Goal: Task Accomplishment & Management: Use online tool/utility

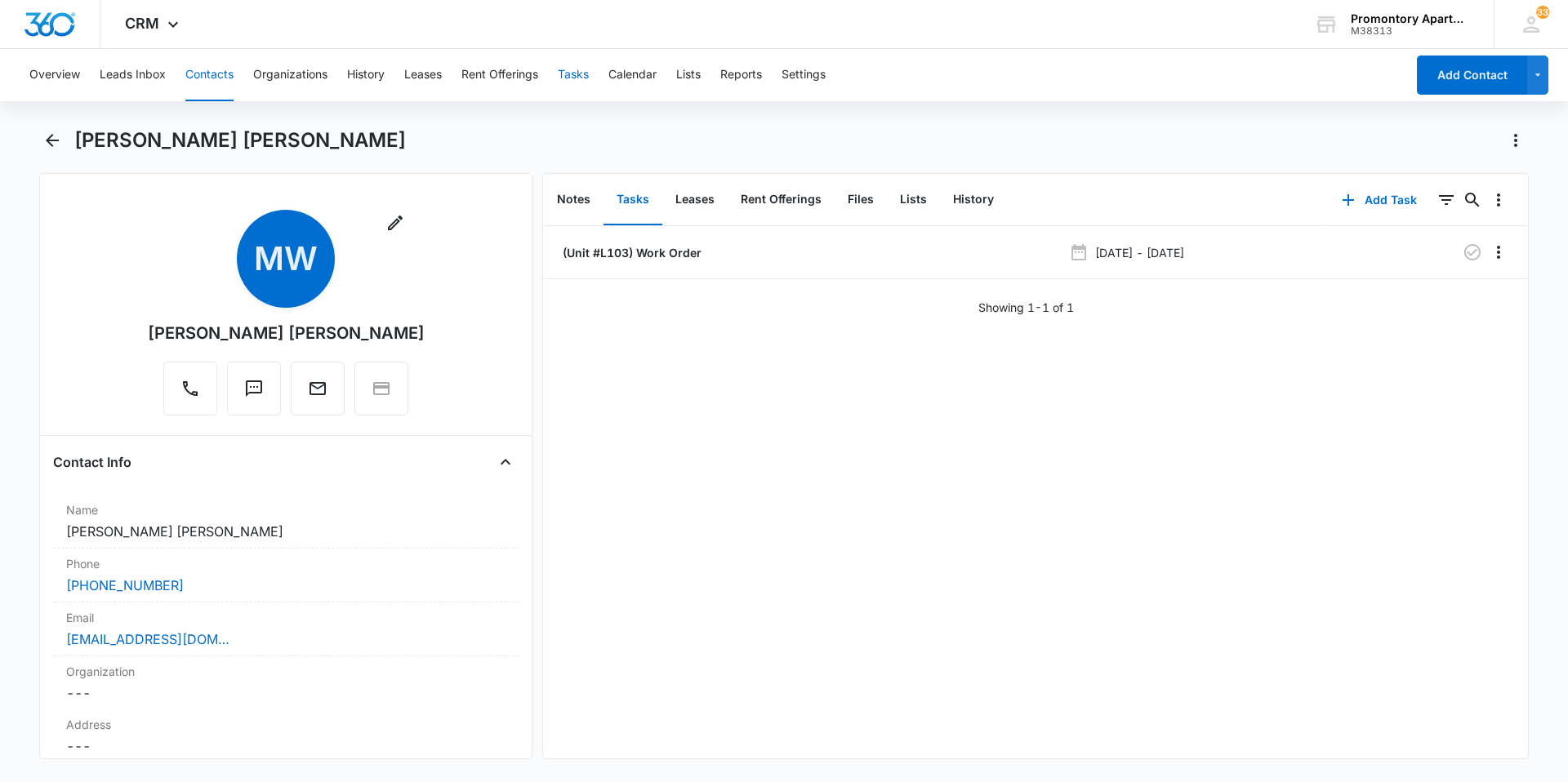
click at [586, 78] on button "Tasks" at bounding box center [573, 75] width 31 height 52
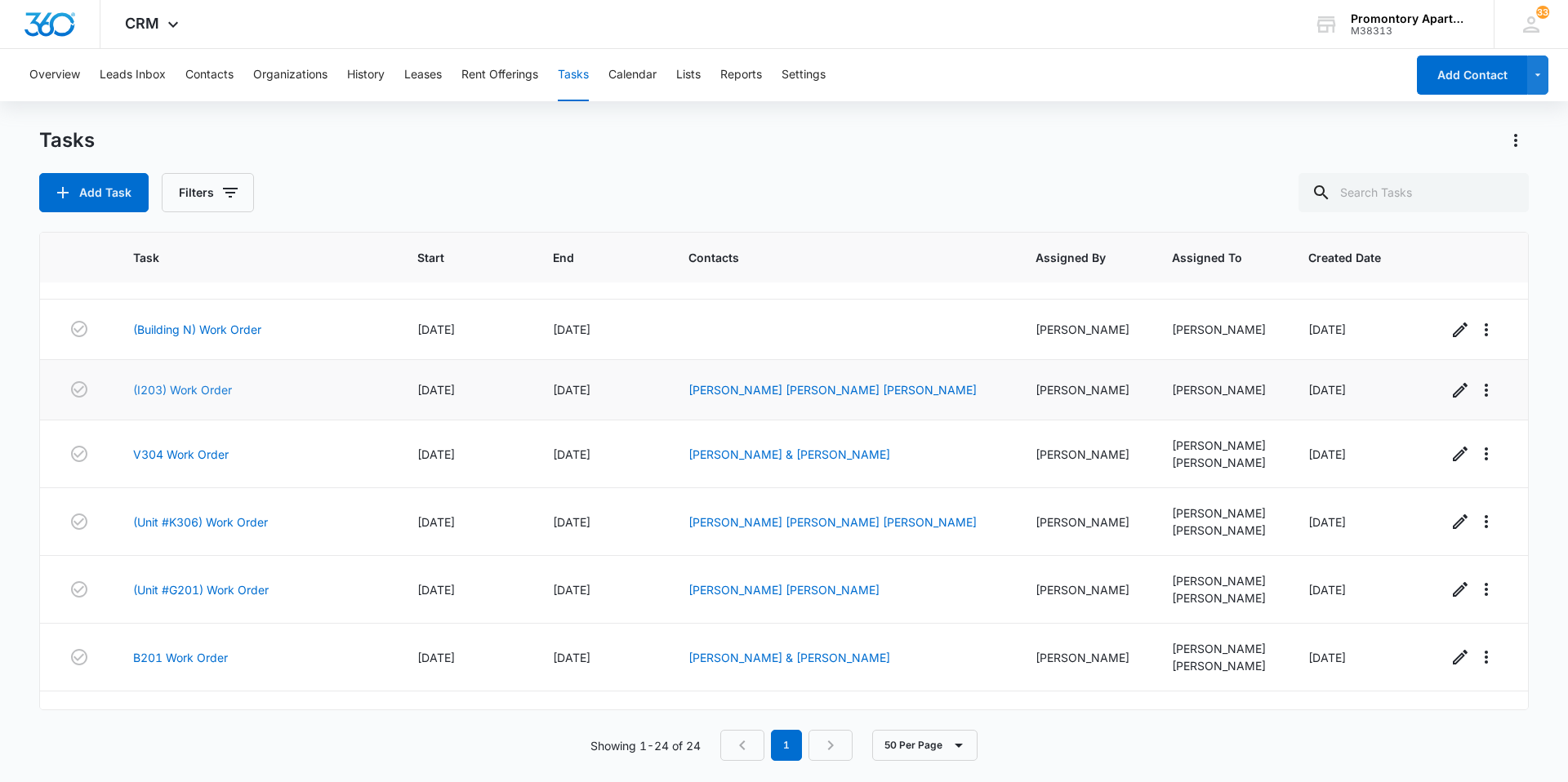
scroll to position [1118, 0]
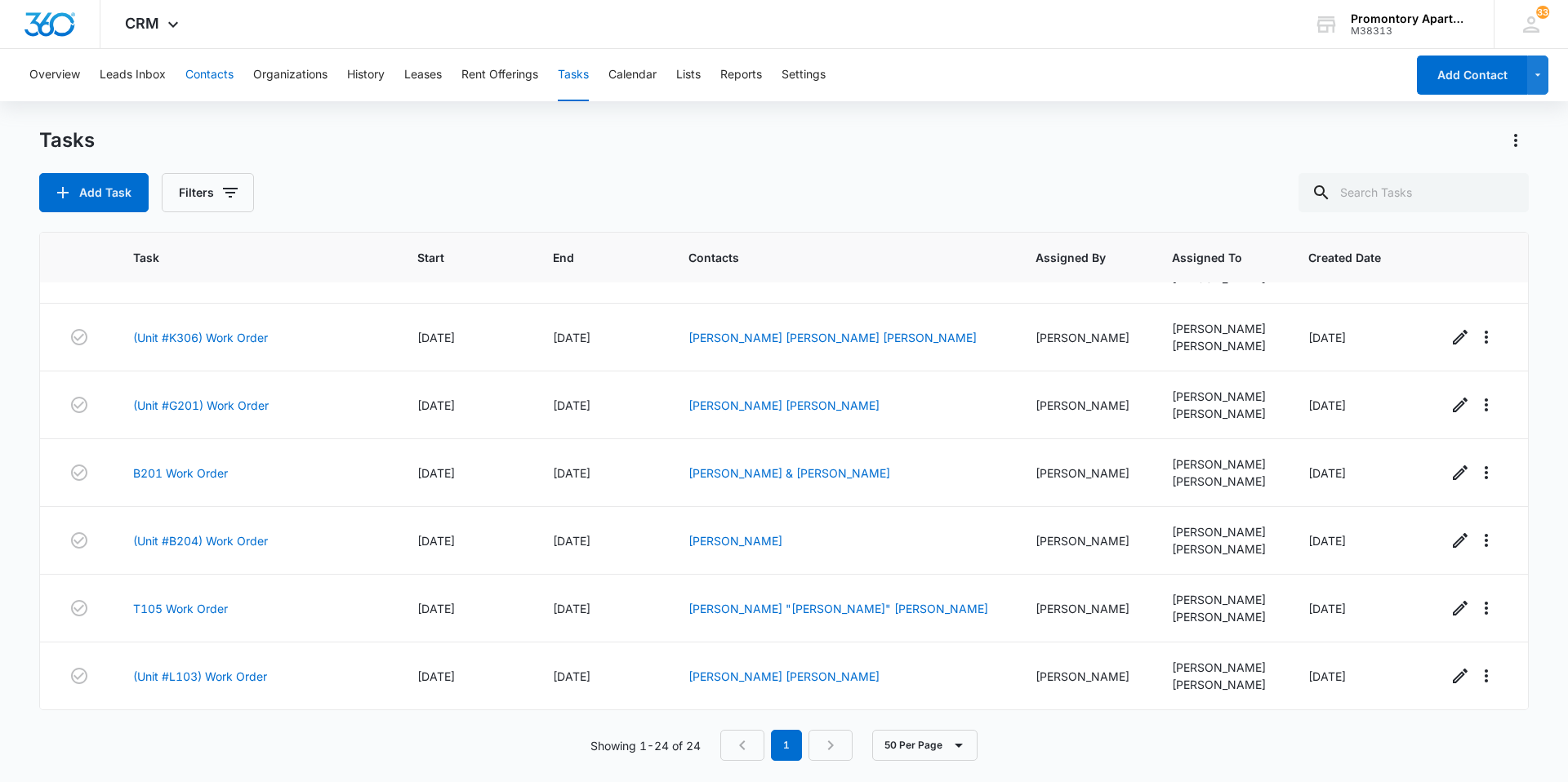
click at [200, 71] on button "Contacts" at bounding box center [209, 75] width 48 height 52
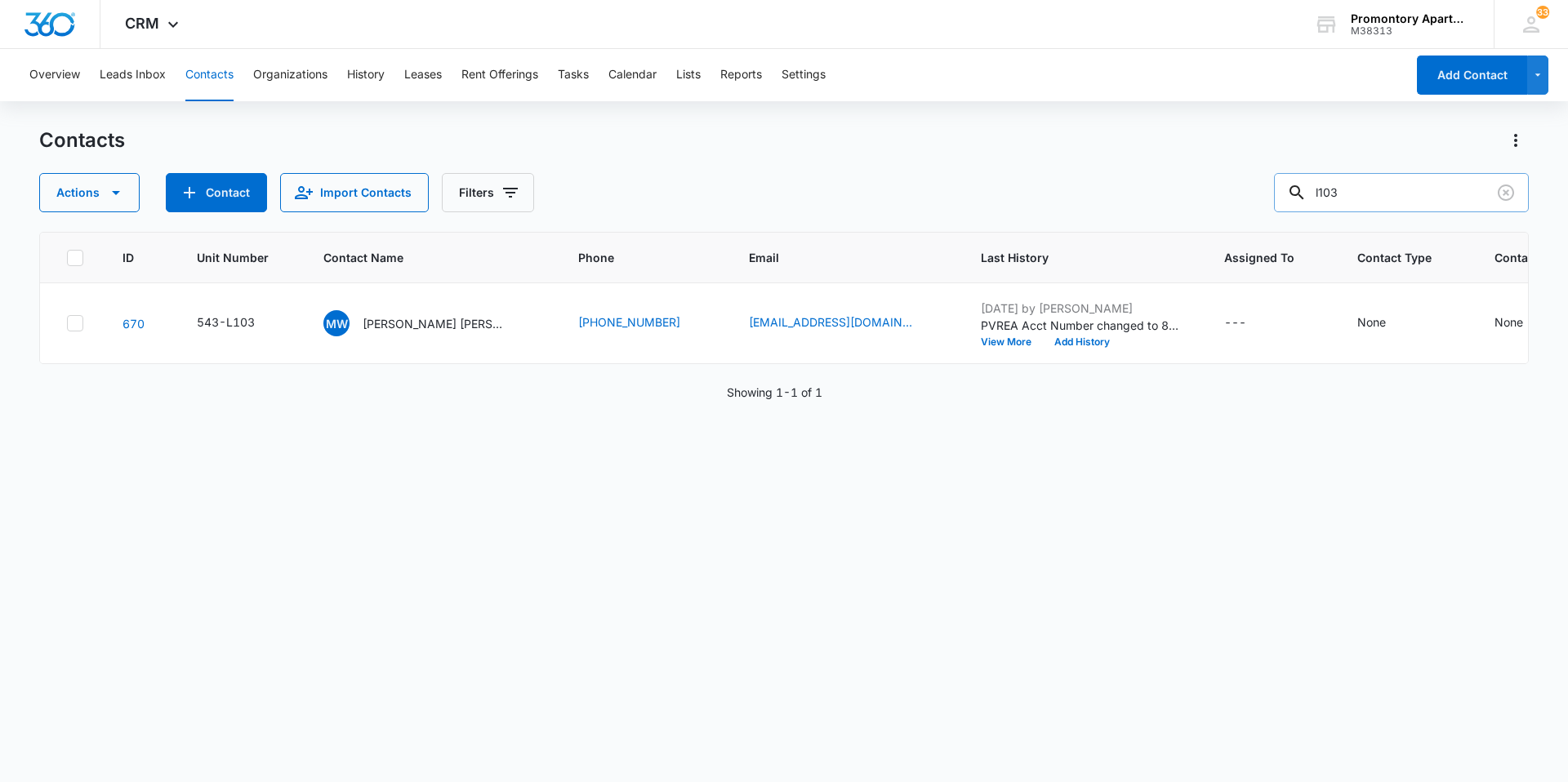
click at [1421, 201] on input "l103" at bounding box center [1401, 193] width 255 height 39
click at [1335, 193] on input "l201" at bounding box center [1401, 193] width 255 height 39
type input "i201"
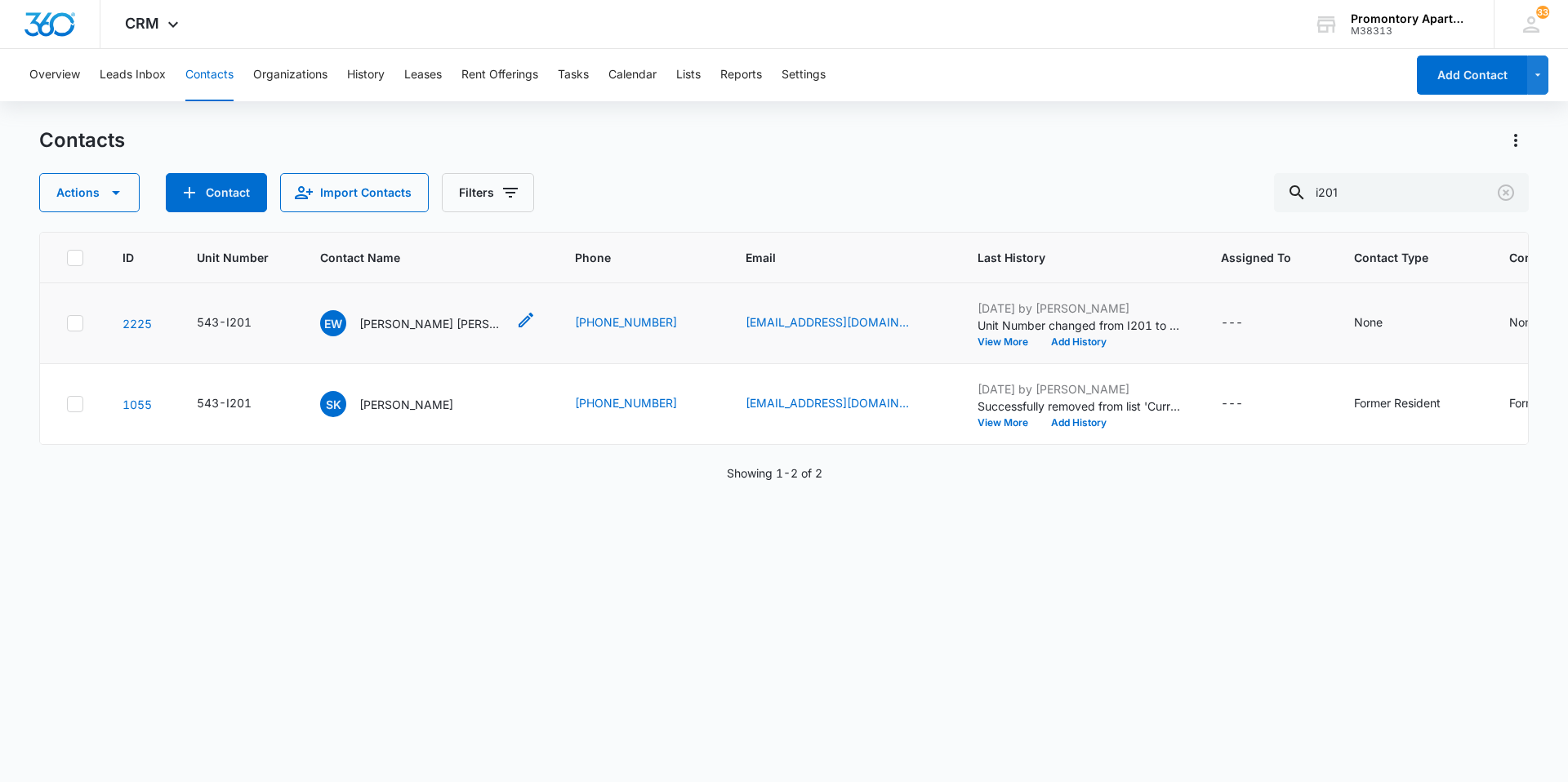
click at [335, 329] on span "EW" at bounding box center [332, 323] width 27 height 27
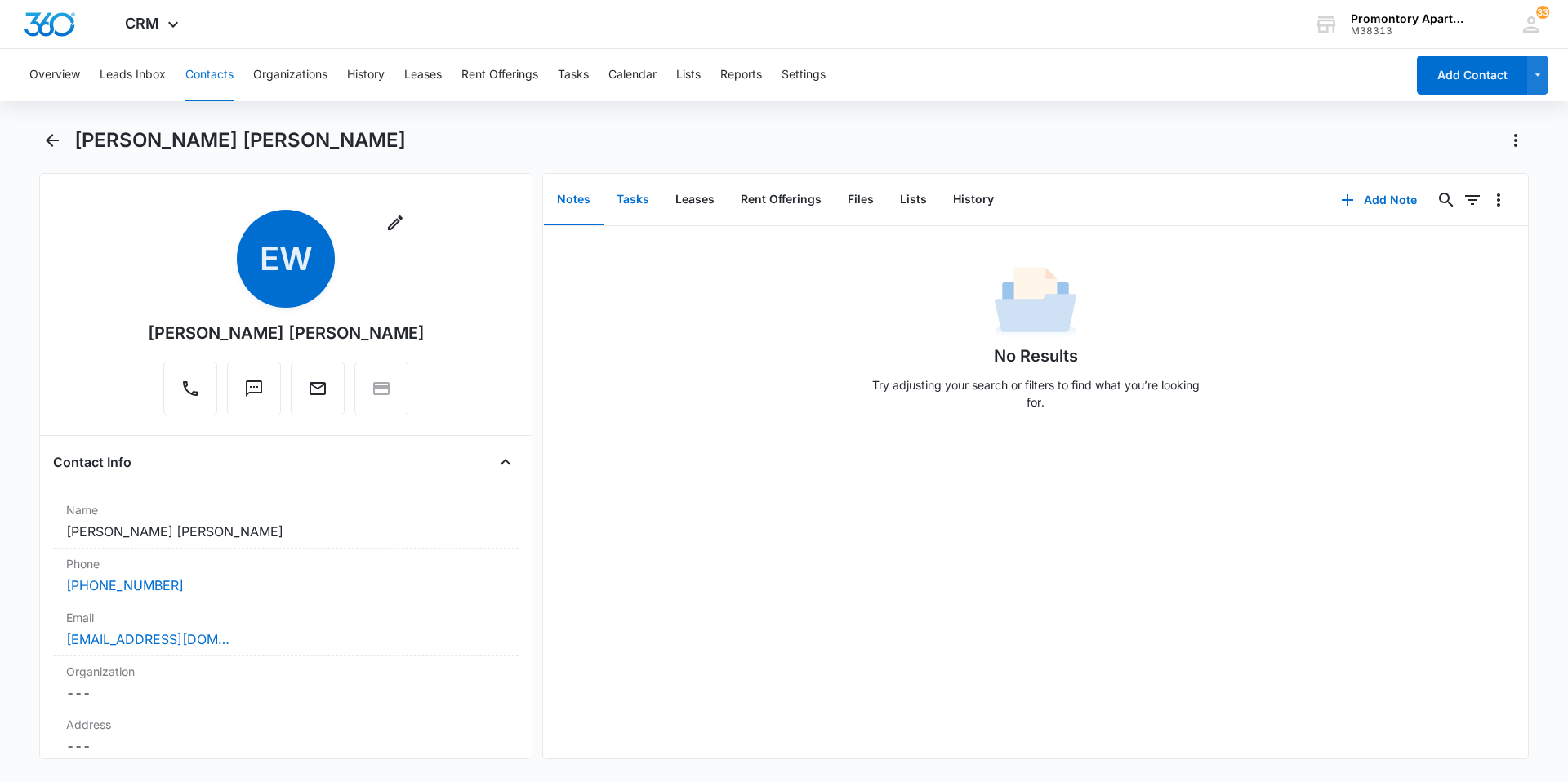
click at [648, 202] on button "Tasks" at bounding box center [633, 200] width 59 height 50
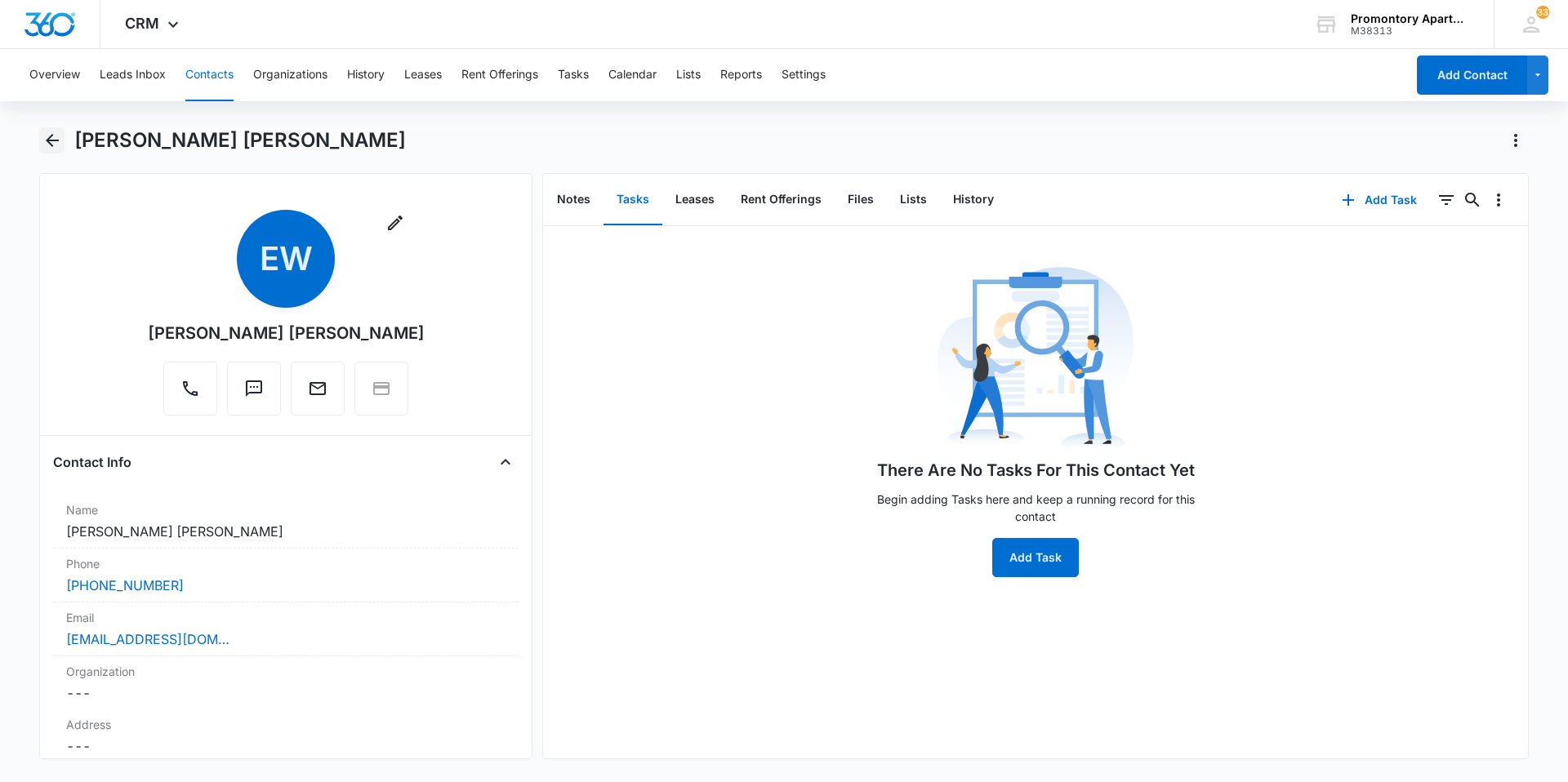
click at [55, 136] on icon "Back" at bounding box center [52, 141] width 20 height 20
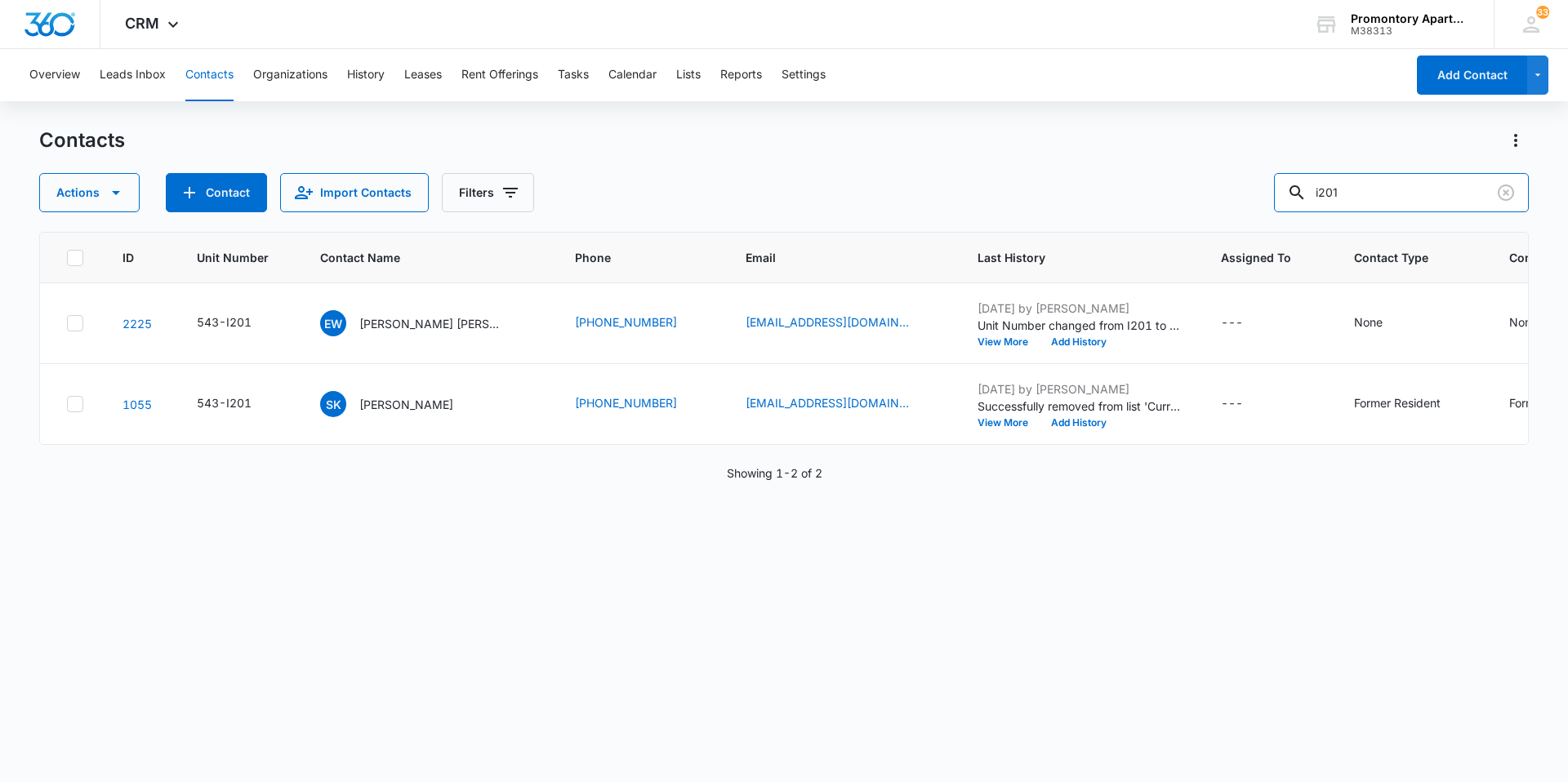
drag, startPoint x: 1383, startPoint y: 192, endPoint x: 1281, endPoint y: 207, distance: 103.1
click at [1281, 207] on div "Actions Contact Import Contacts Filters i201" at bounding box center [784, 193] width 1489 height 39
type input "l201"
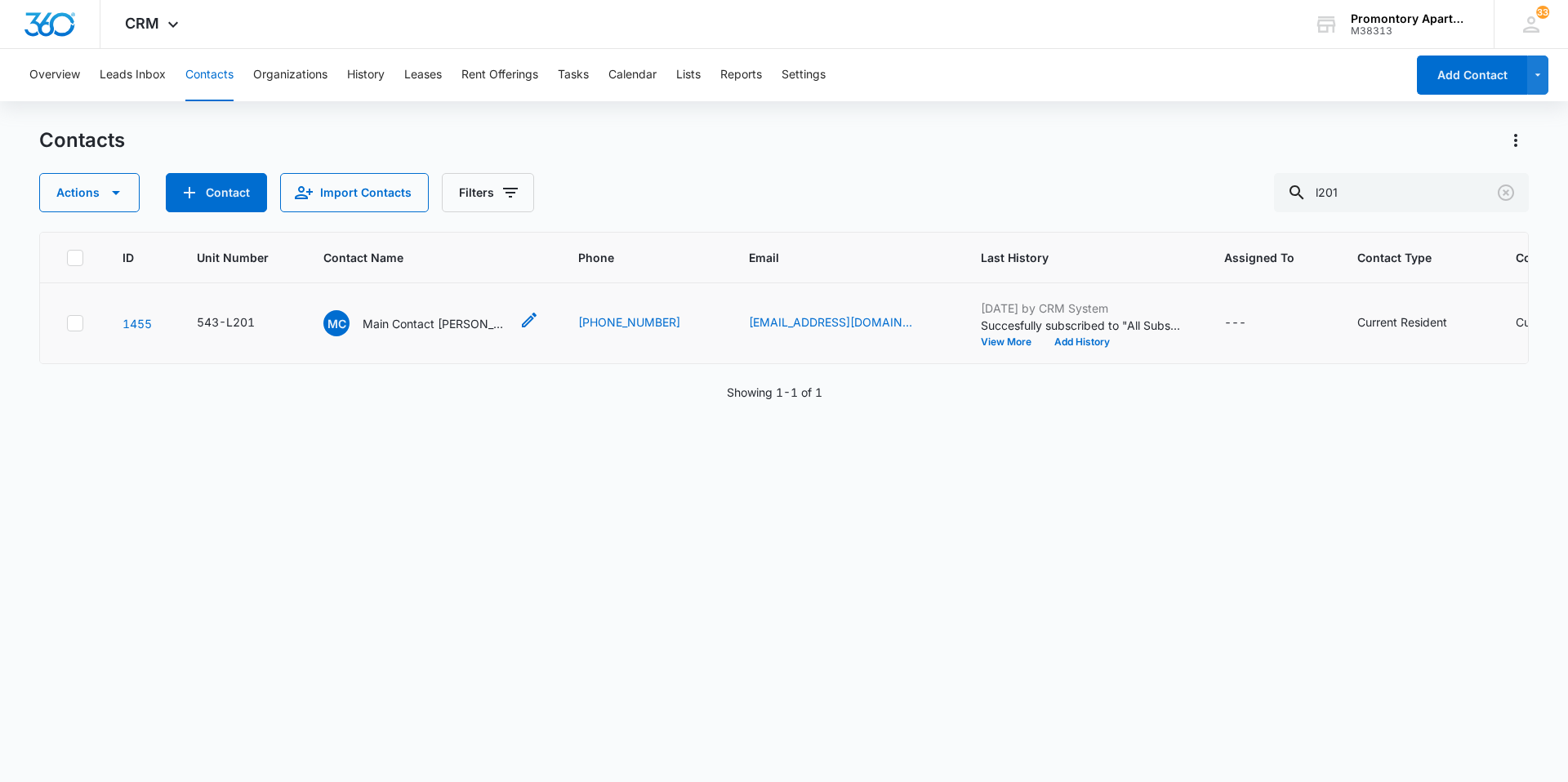
click at [358, 320] on div "MC Main Contact Whitney Nestor Javir Oviedo A & Claudia Parra Vega Main Contact…" at bounding box center [416, 323] width 186 height 27
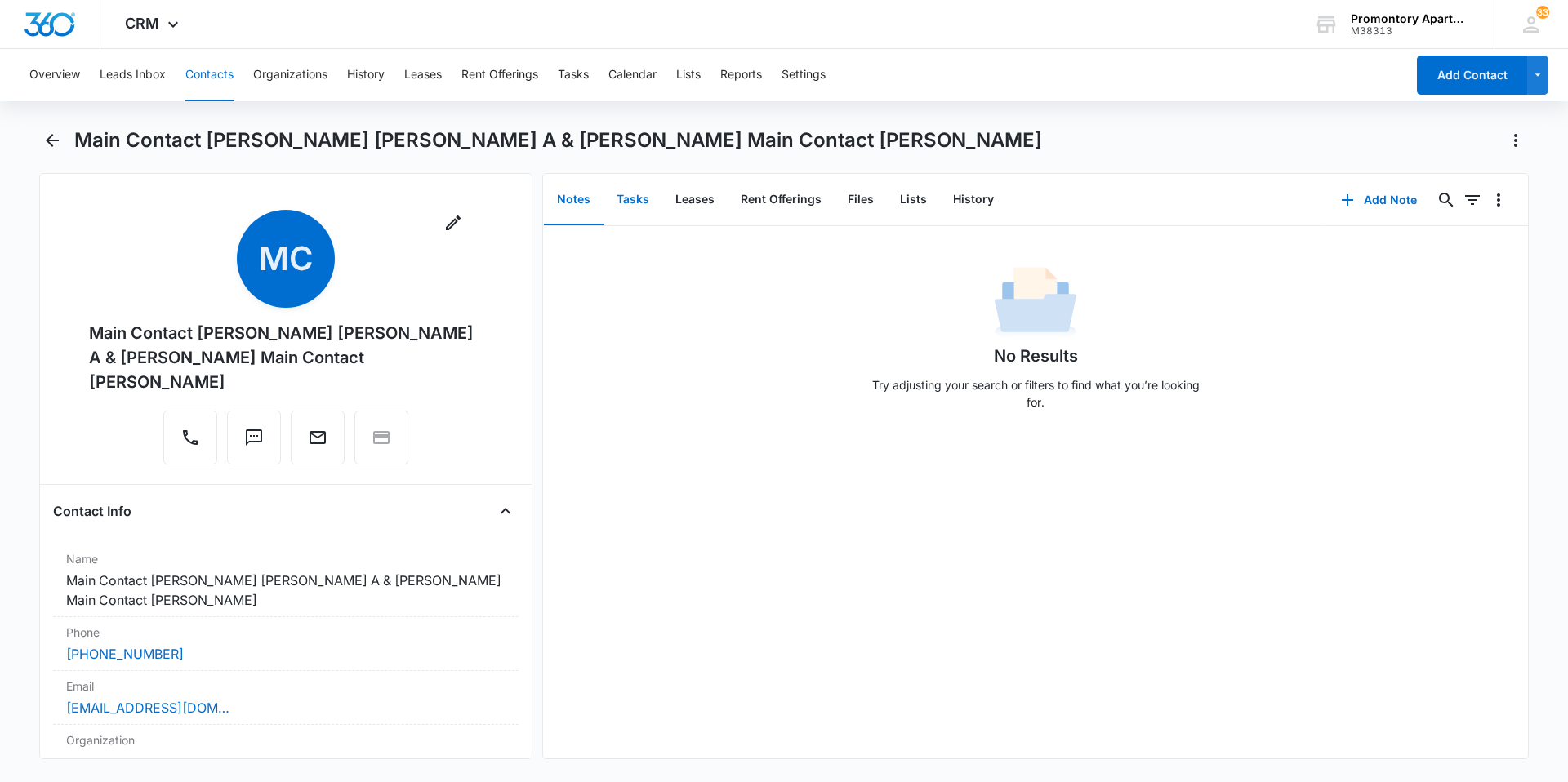
click at [623, 207] on button "Tasks" at bounding box center [633, 200] width 59 height 50
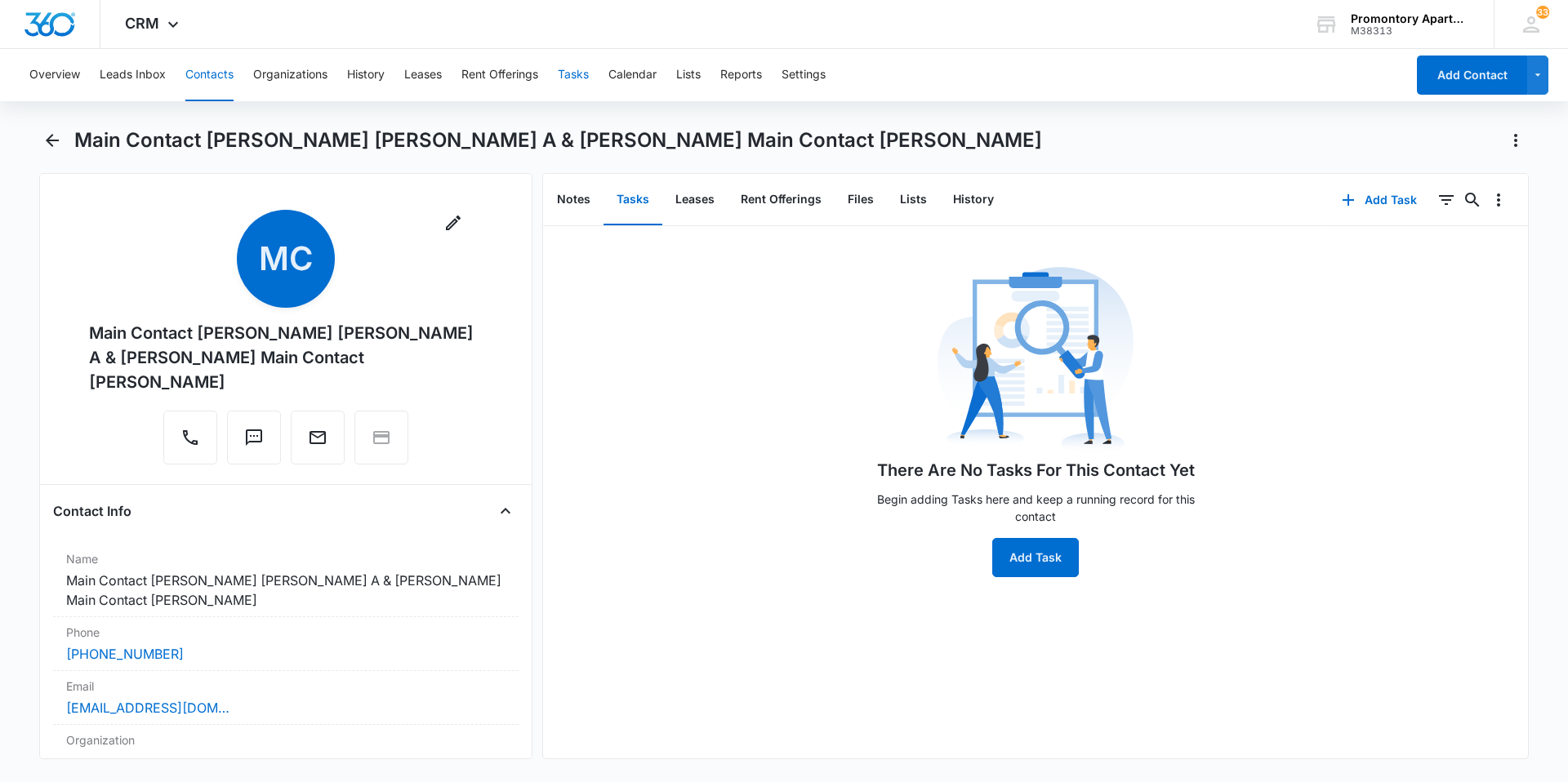
click at [586, 75] on button "Tasks" at bounding box center [573, 75] width 31 height 52
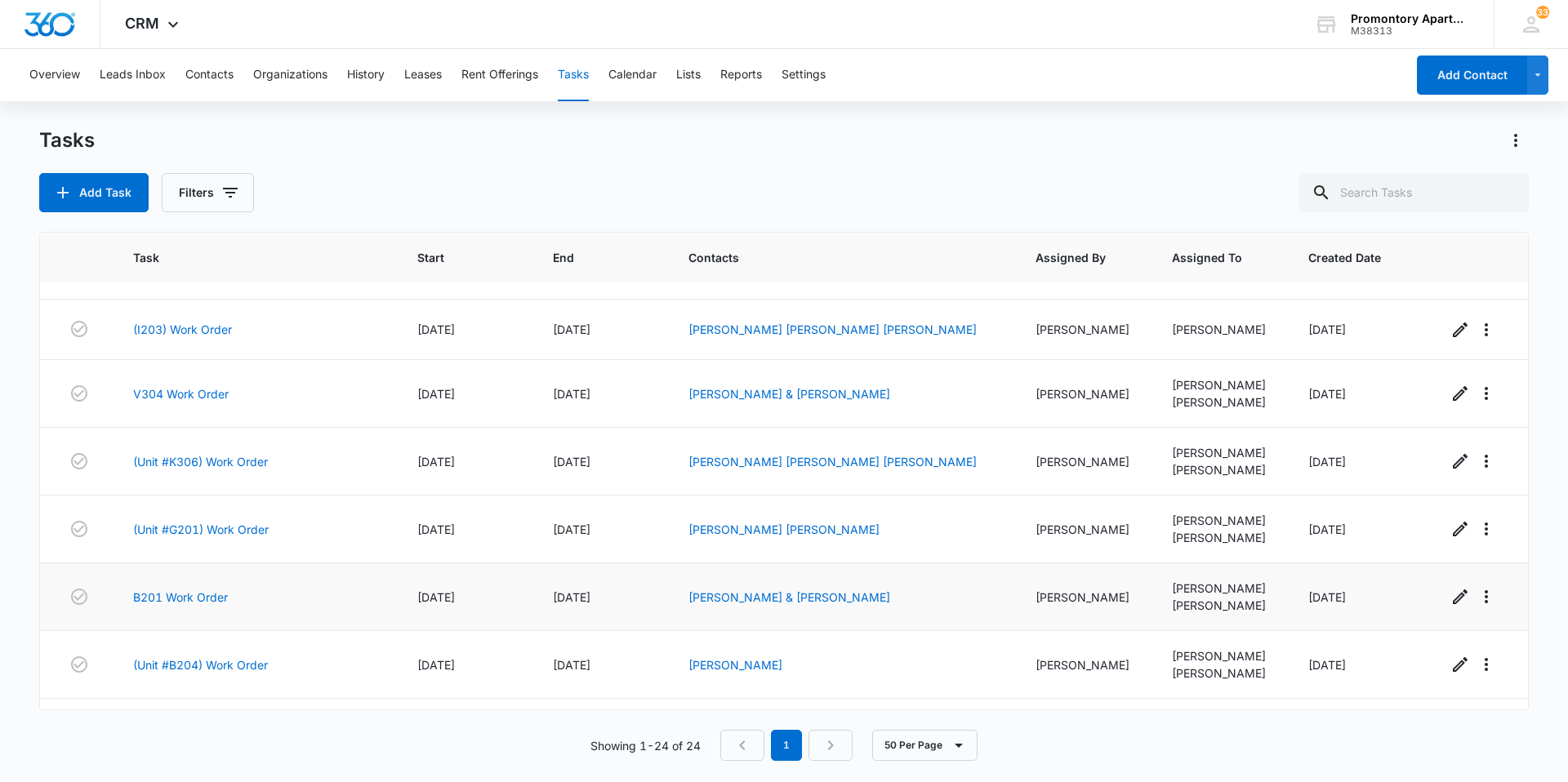
scroll to position [955, 0]
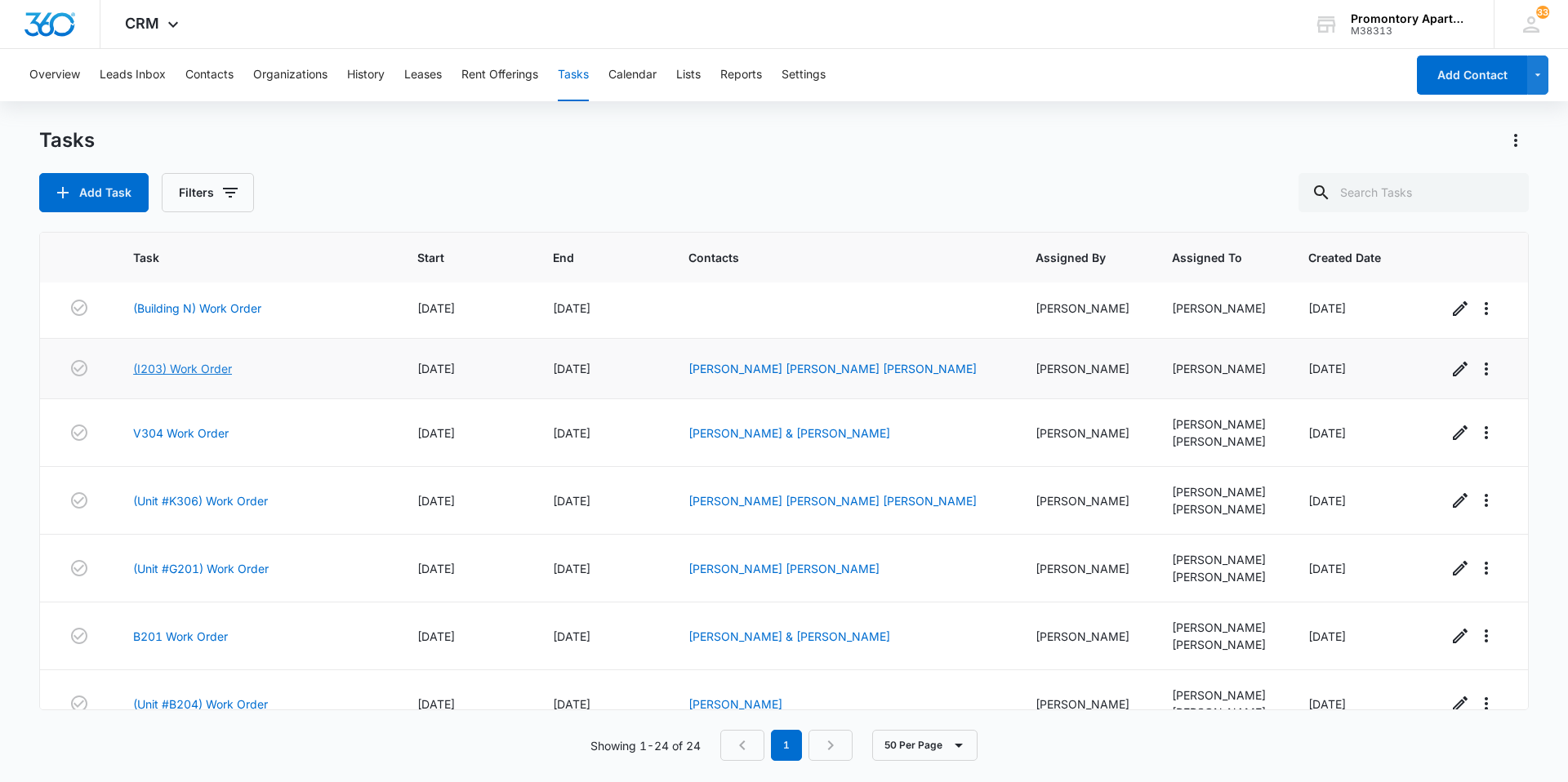
click at [206, 368] on link "(I203) Work Order" at bounding box center [182, 368] width 98 height 17
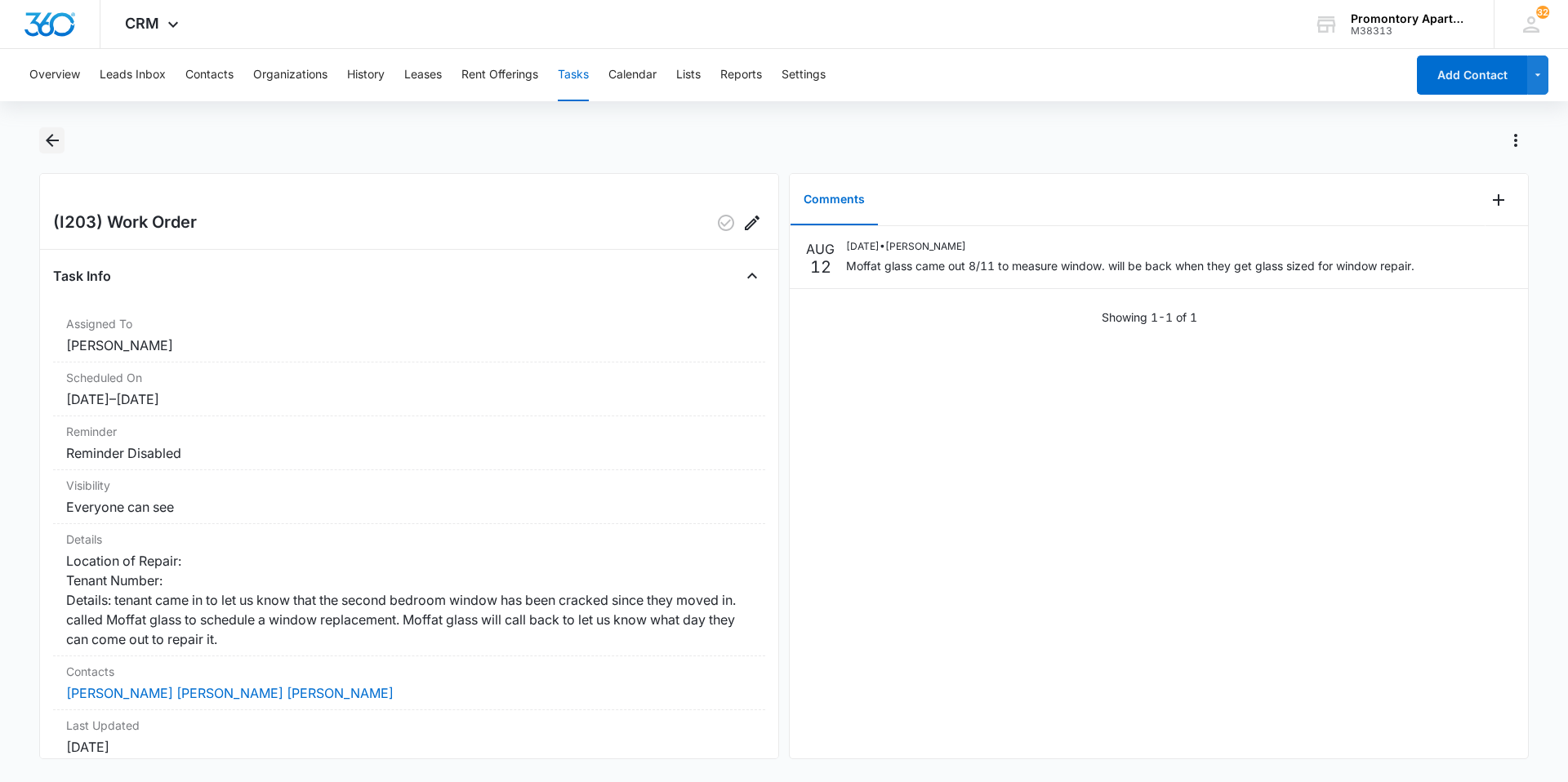
click at [47, 137] on icon "Back" at bounding box center [52, 141] width 20 height 20
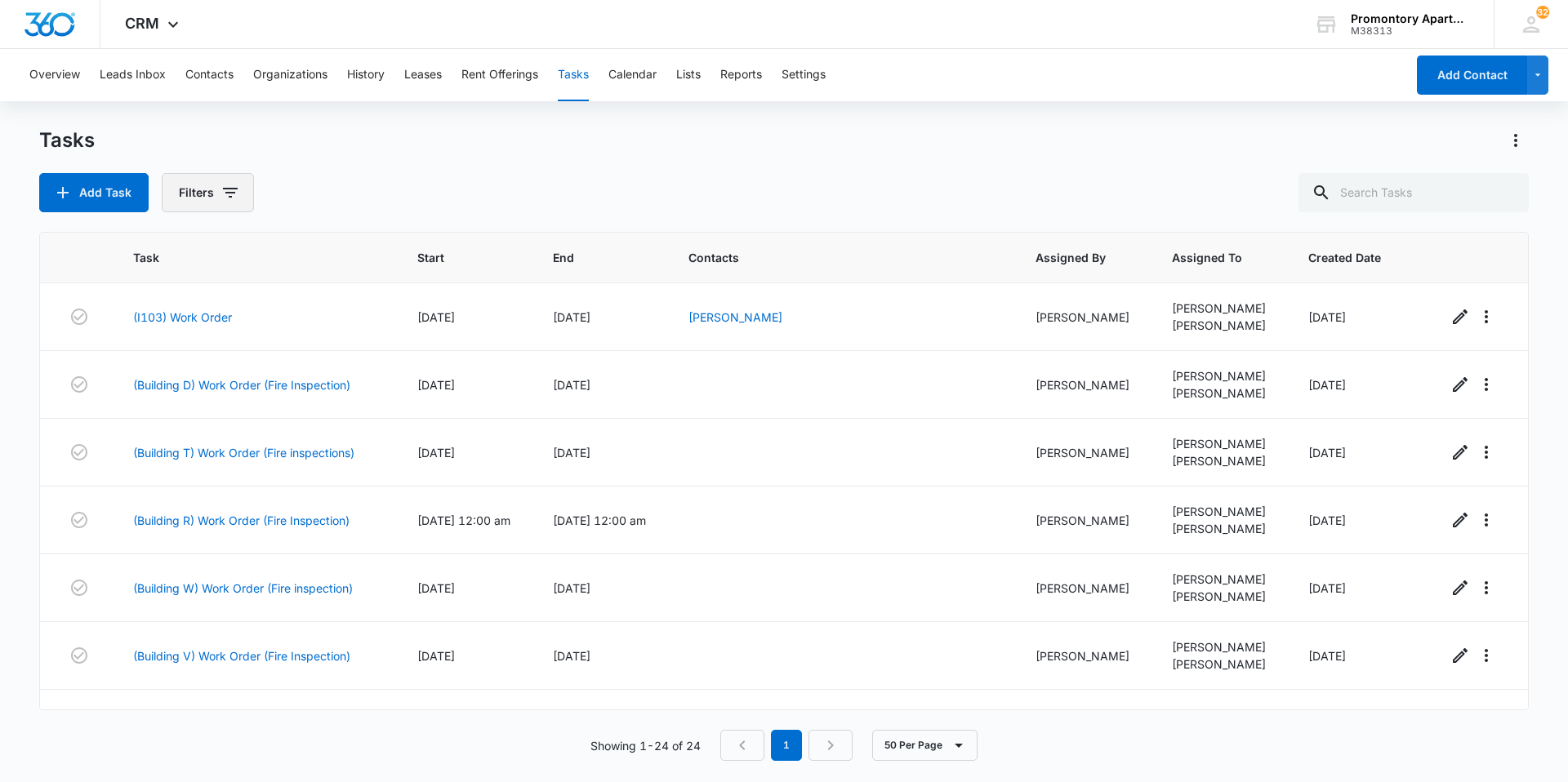
click at [200, 200] on button "Filters" at bounding box center [208, 193] width 92 height 39
click at [258, 391] on label "Complete" at bounding box center [274, 388] width 188 height 17
click at [182, 389] on input "Complete" at bounding box center [181, 388] width 1 height 1
radio input "false"
radio input "true"
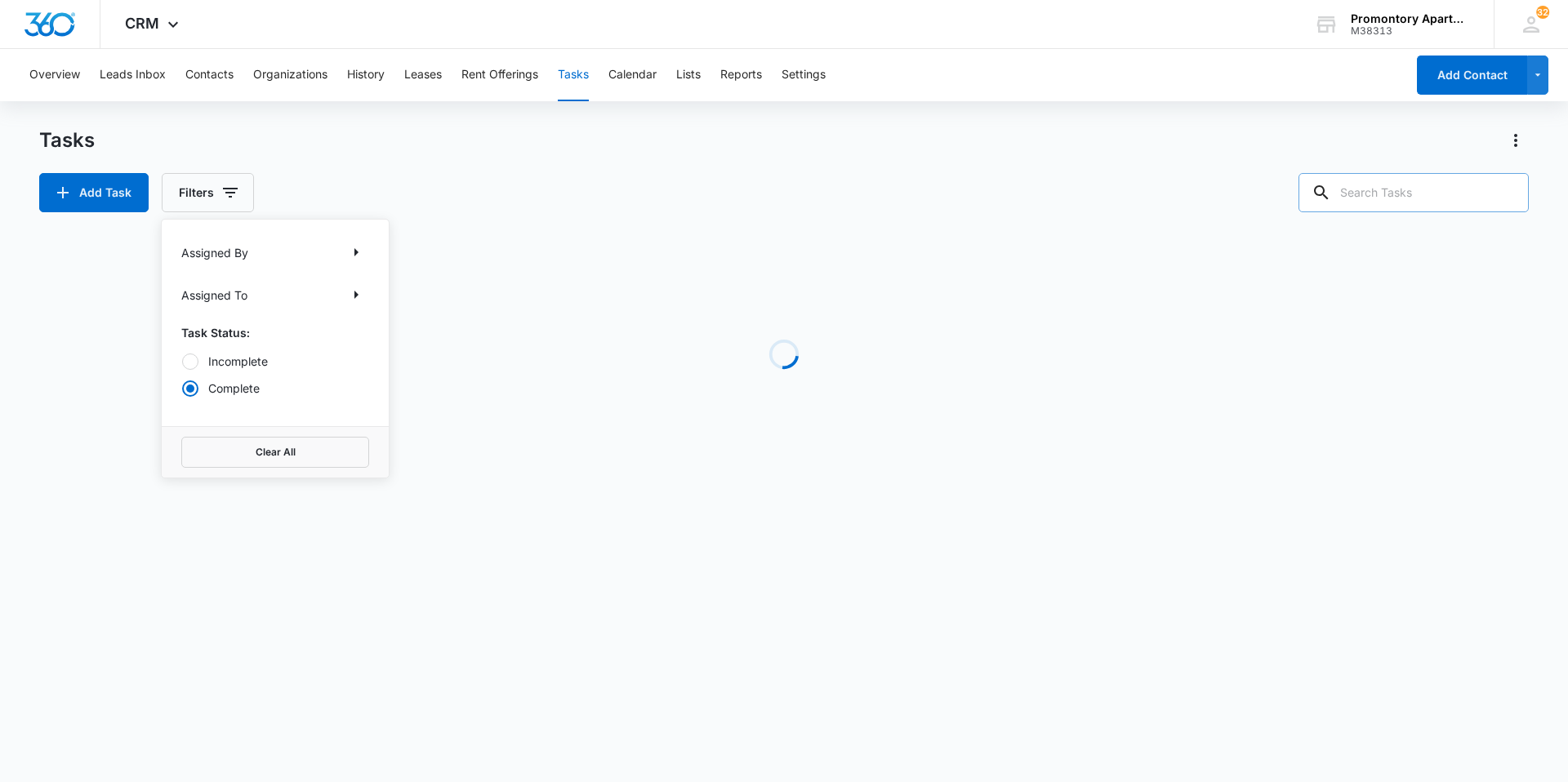
click at [1361, 196] on input "text" at bounding box center [1414, 193] width 230 height 39
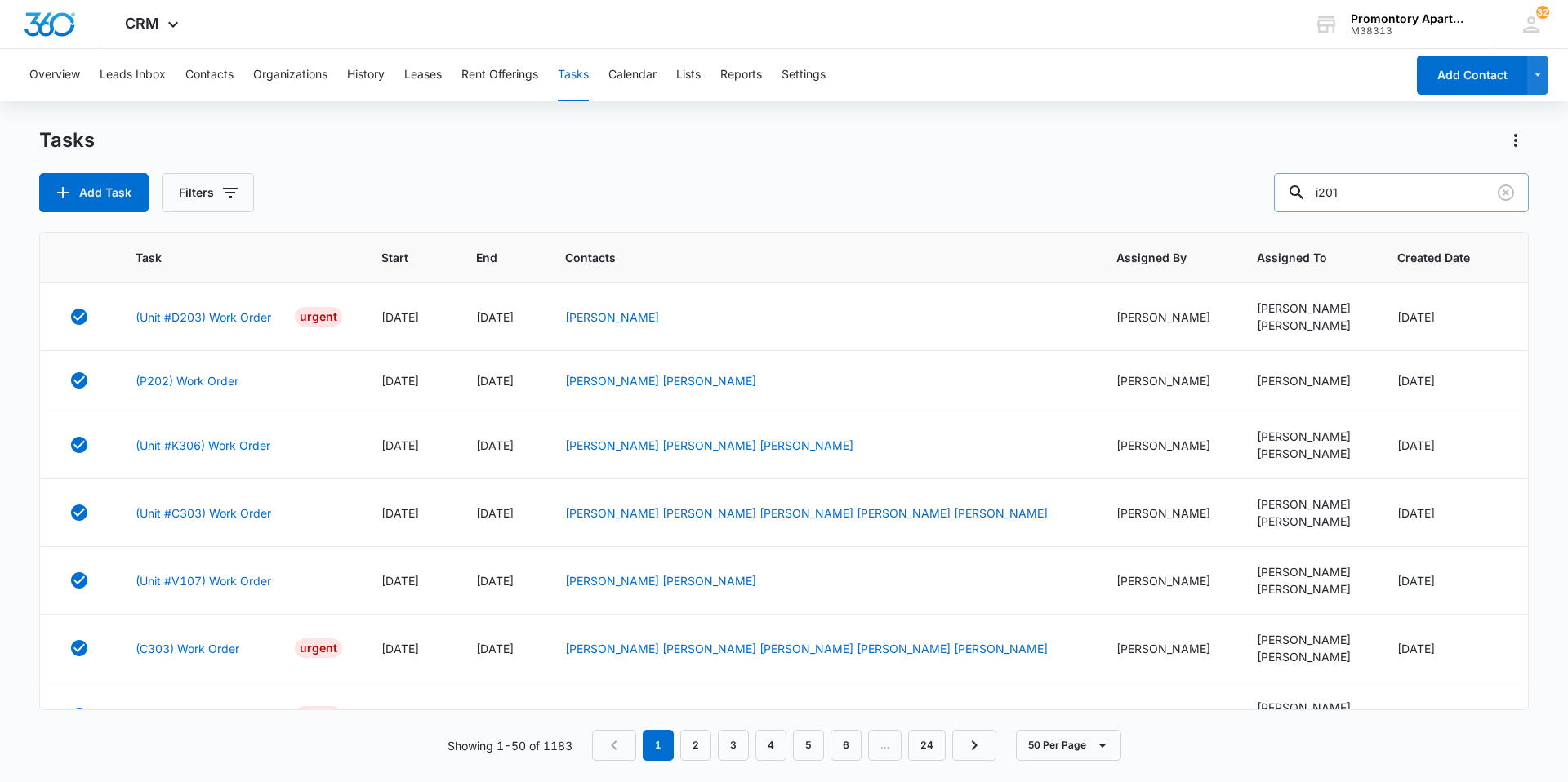
type input "i201"
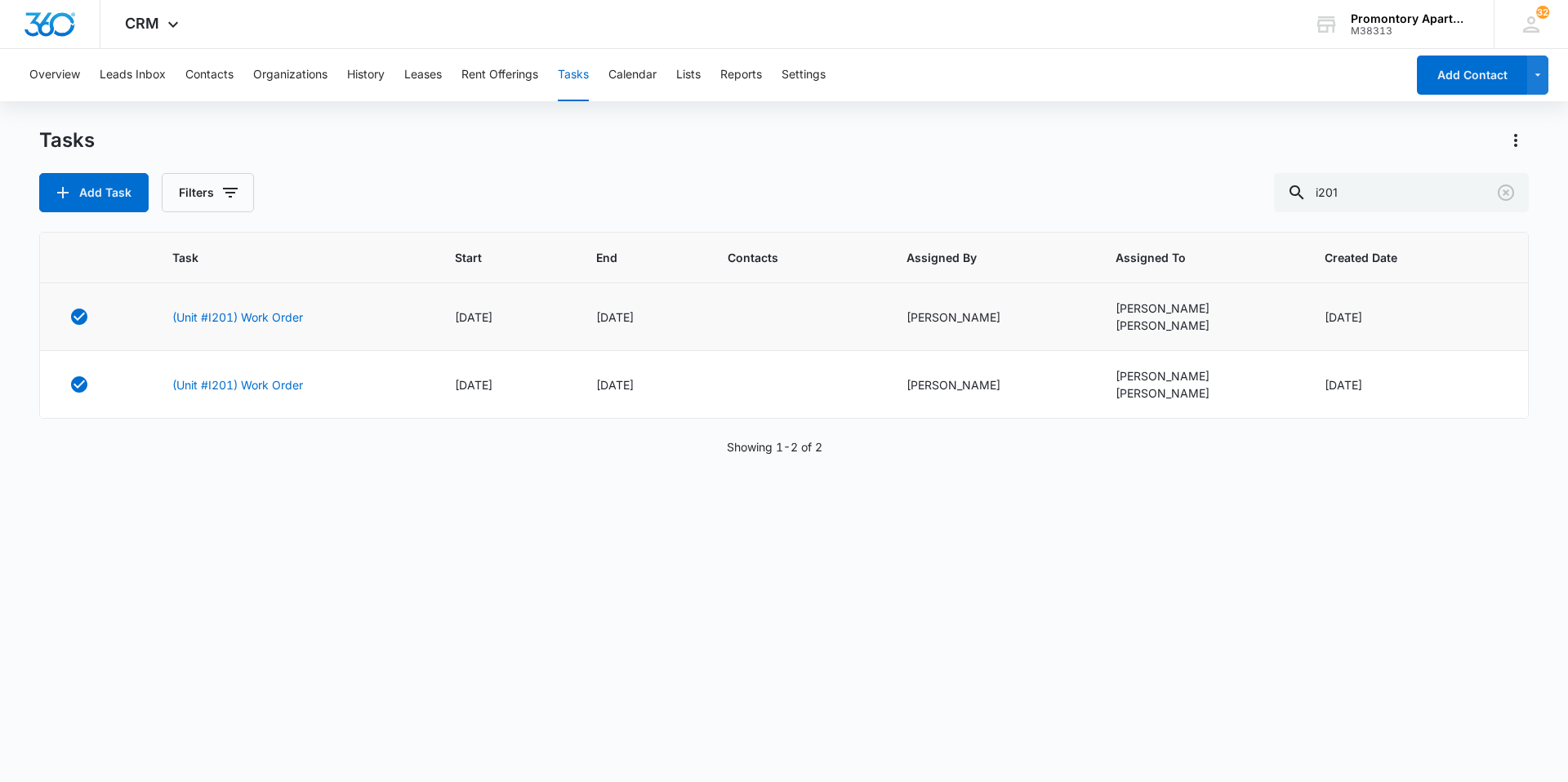
click at [235, 307] on td "(Unit #I201) Work Order" at bounding box center [293, 317] width 282 height 68
click at [238, 315] on link "(Unit #I201) Work Order" at bounding box center [237, 317] width 131 height 17
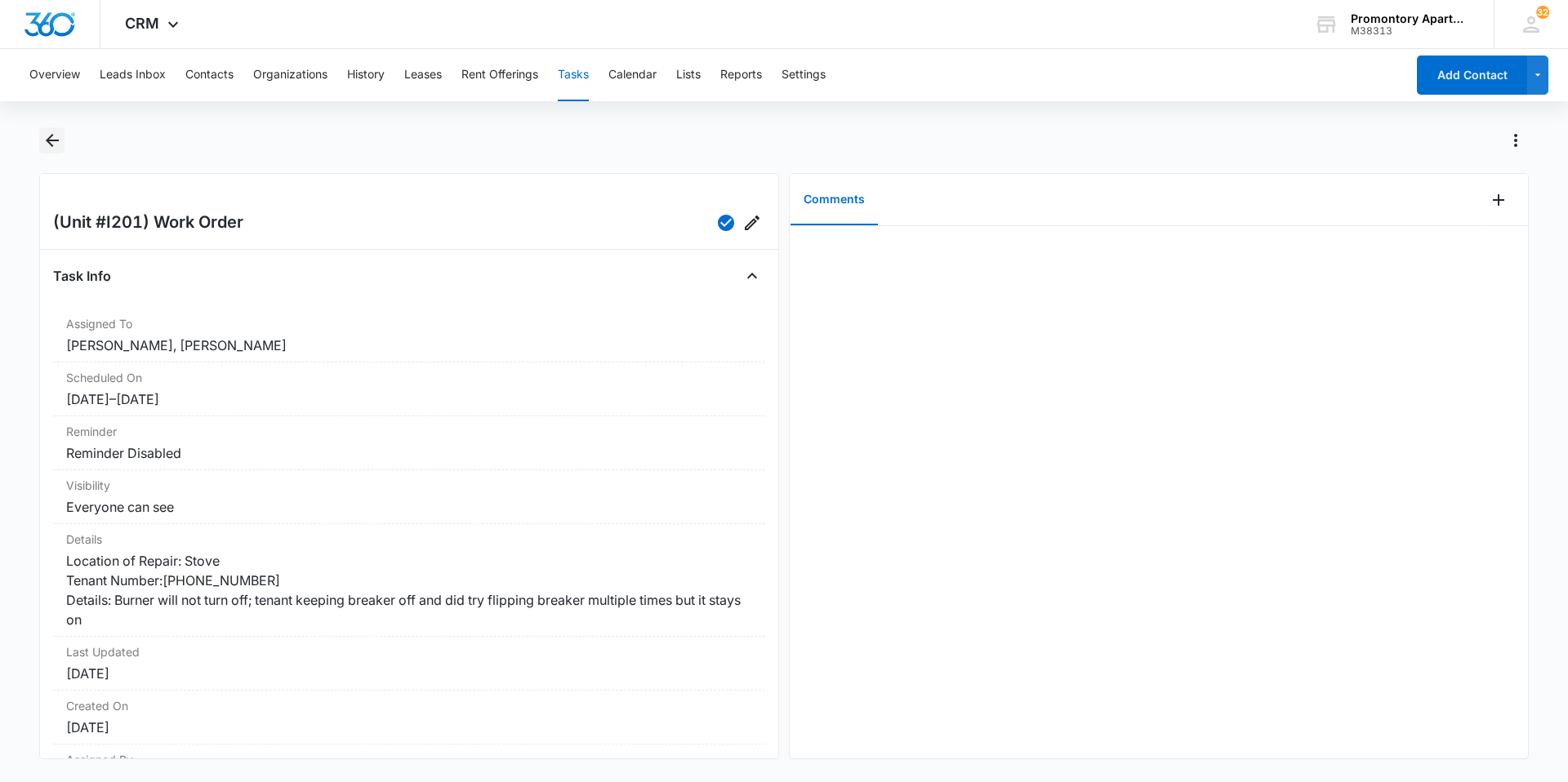
click at [48, 139] on icon "Back" at bounding box center [51, 140] width 13 height 13
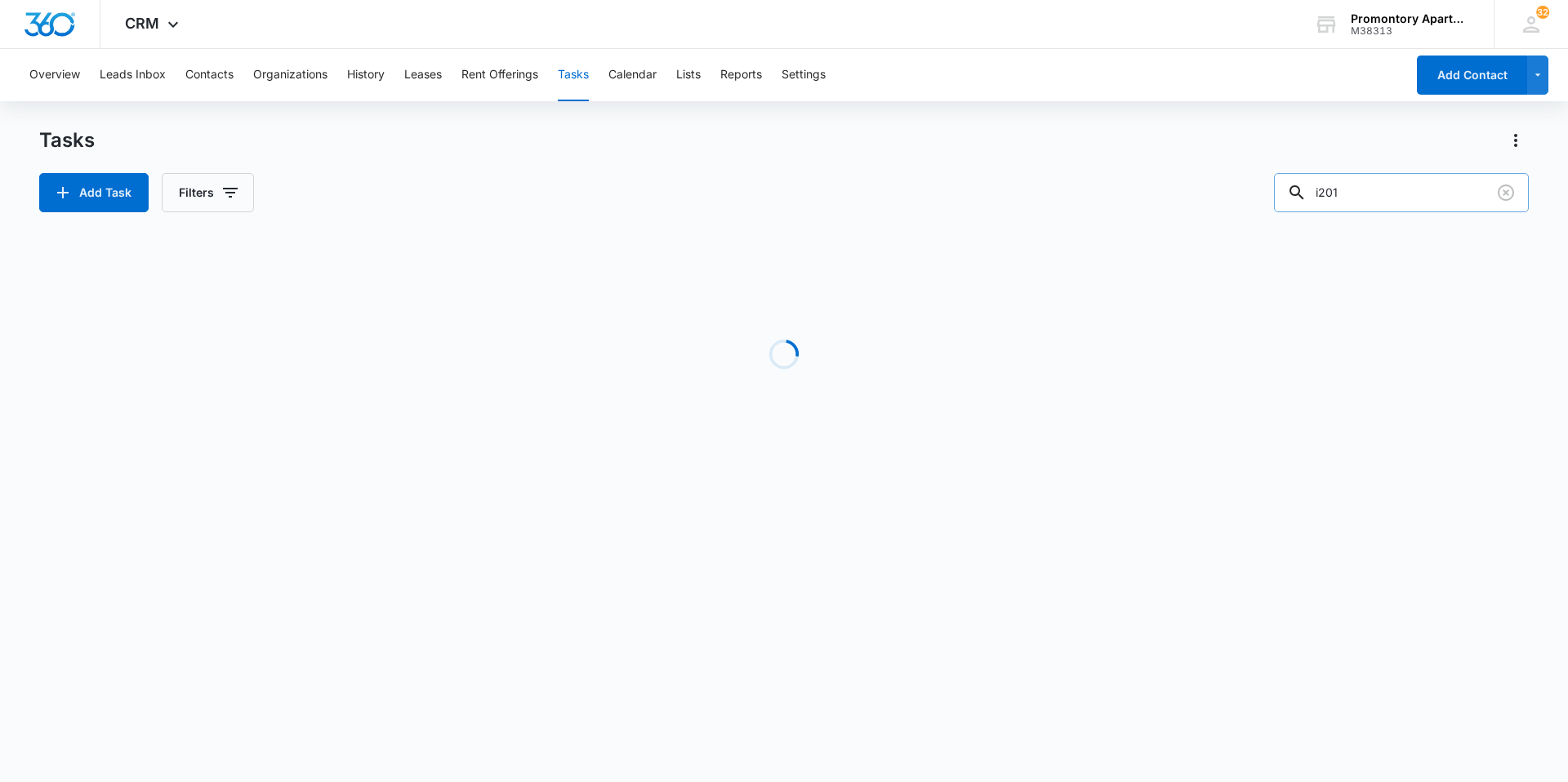
click at [1332, 193] on input "i201" at bounding box center [1401, 193] width 255 height 39
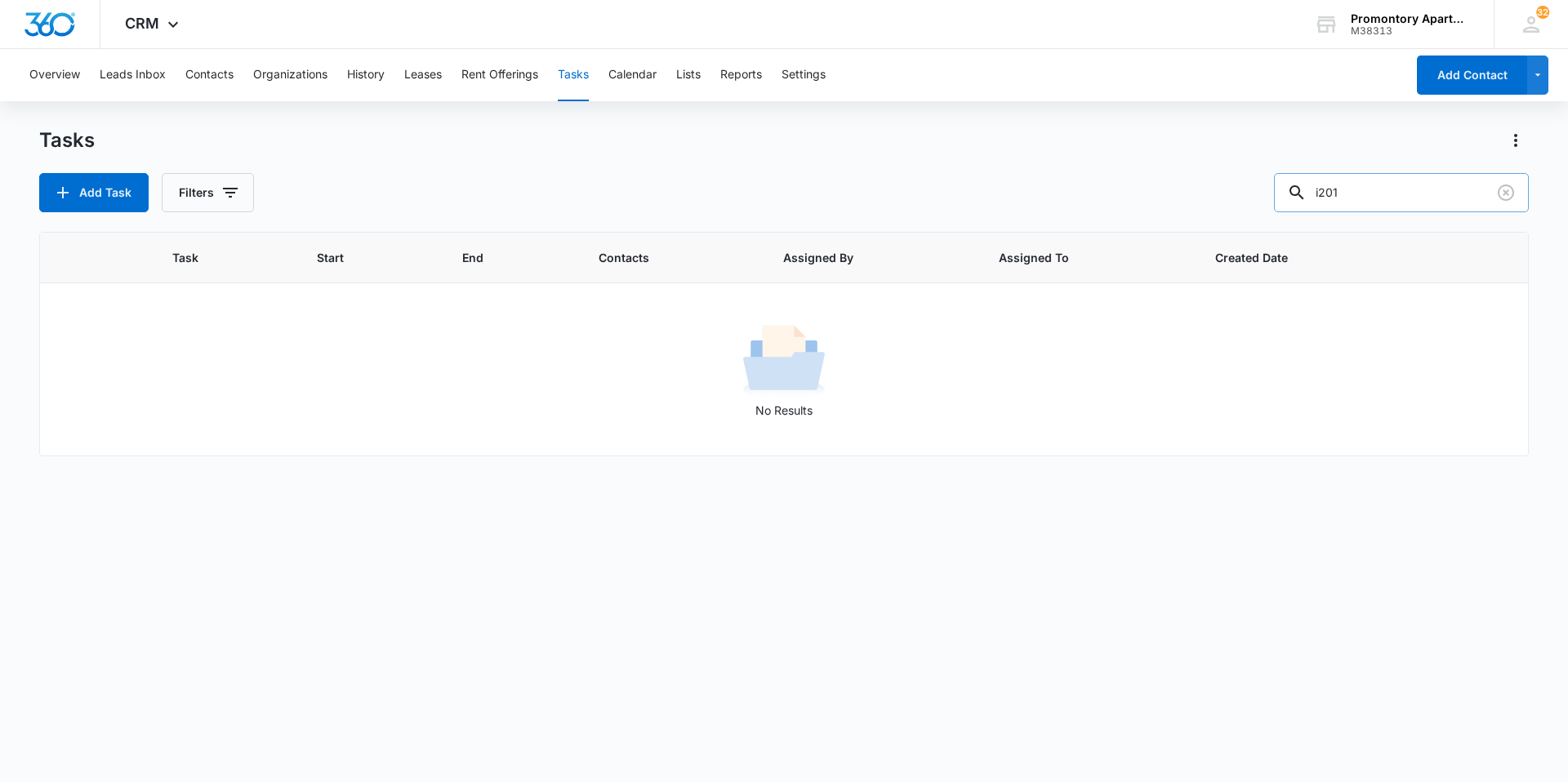
click at [1339, 193] on input "i201" at bounding box center [1401, 193] width 255 height 39
click at [1335, 193] on input "i201" at bounding box center [1401, 193] width 255 height 39
drag, startPoint x: 1390, startPoint y: 200, endPoint x: 1308, endPoint y: 196, distance: 82.1
click at [1309, 196] on div "i201" at bounding box center [1401, 193] width 255 height 39
type input "l201"
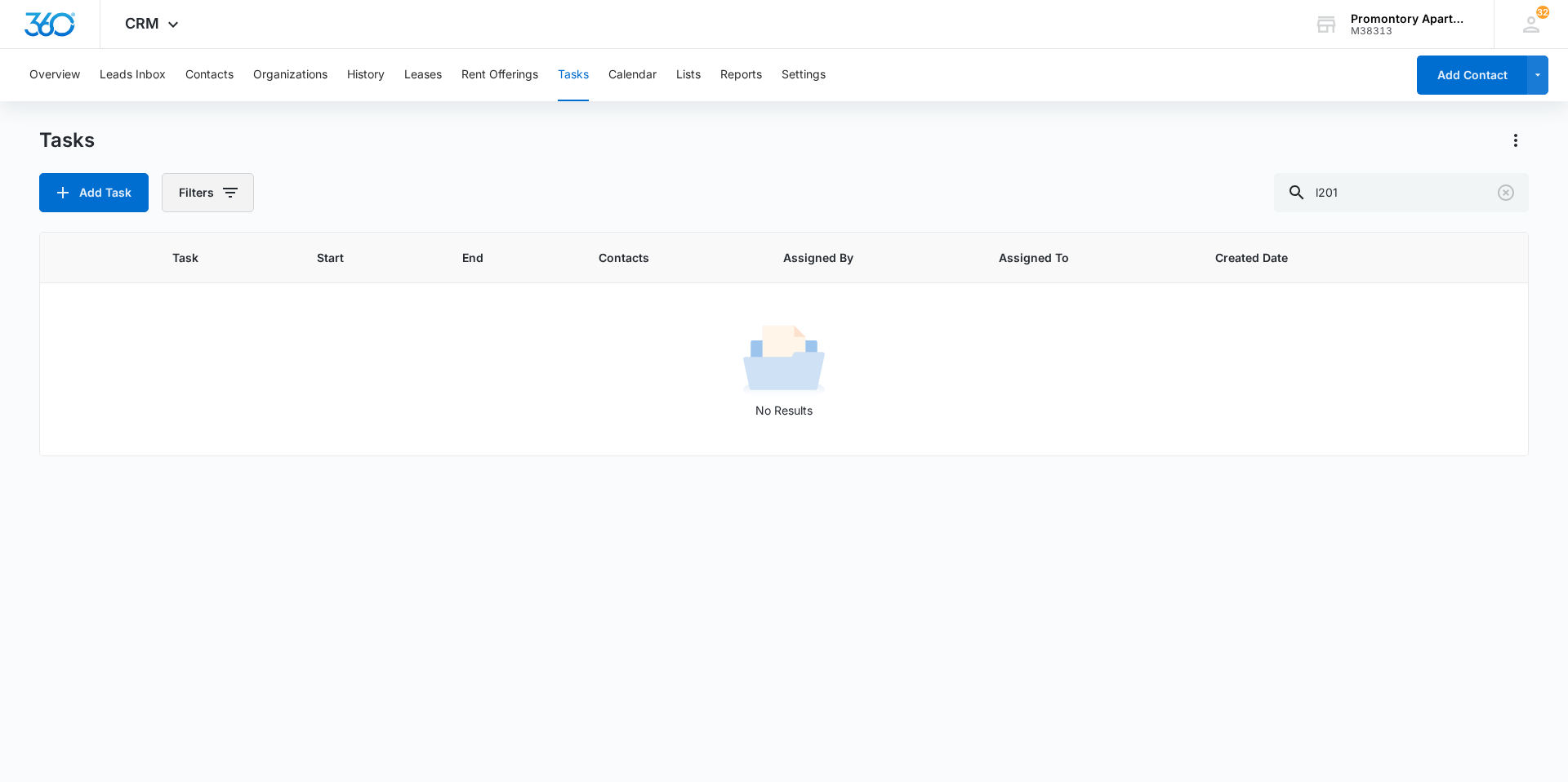
click at [218, 201] on button "Filters" at bounding box center [208, 193] width 92 height 39
click at [269, 397] on div "Assigned By Assigned To Task Status: Incomplete Complete" at bounding box center [274, 323] width 227 height 207
click at [271, 392] on label "Complete" at bounding box center [274, 388] width 188 height 17
click at [182, 389] on input "Complete" at bounding box center [181, 388] width 1 height 1
radio input "false"
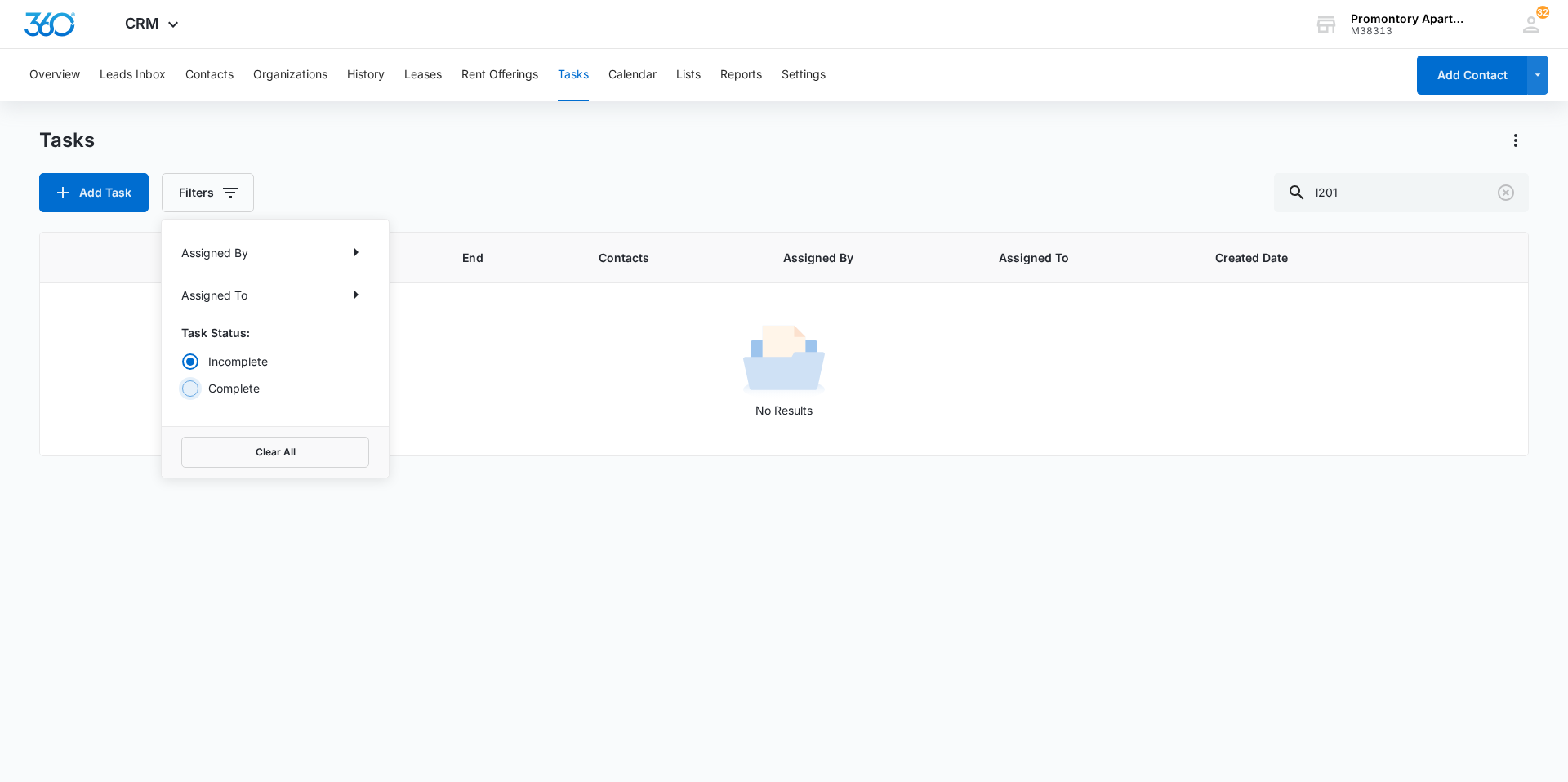
radio input "true"
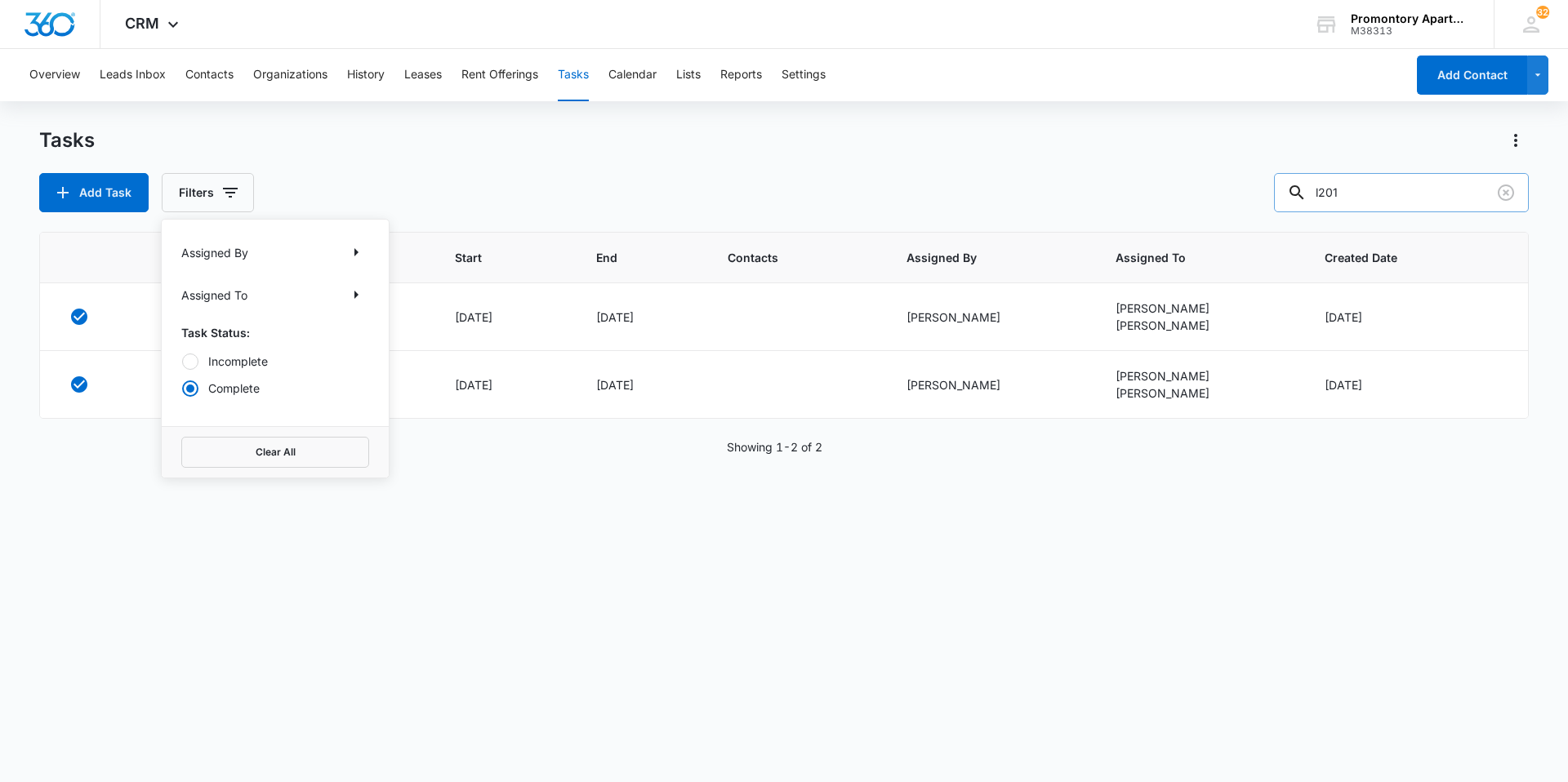
click at [1410, 205] on input "l201" at bounding box center [1401, 193] width 255 height 39
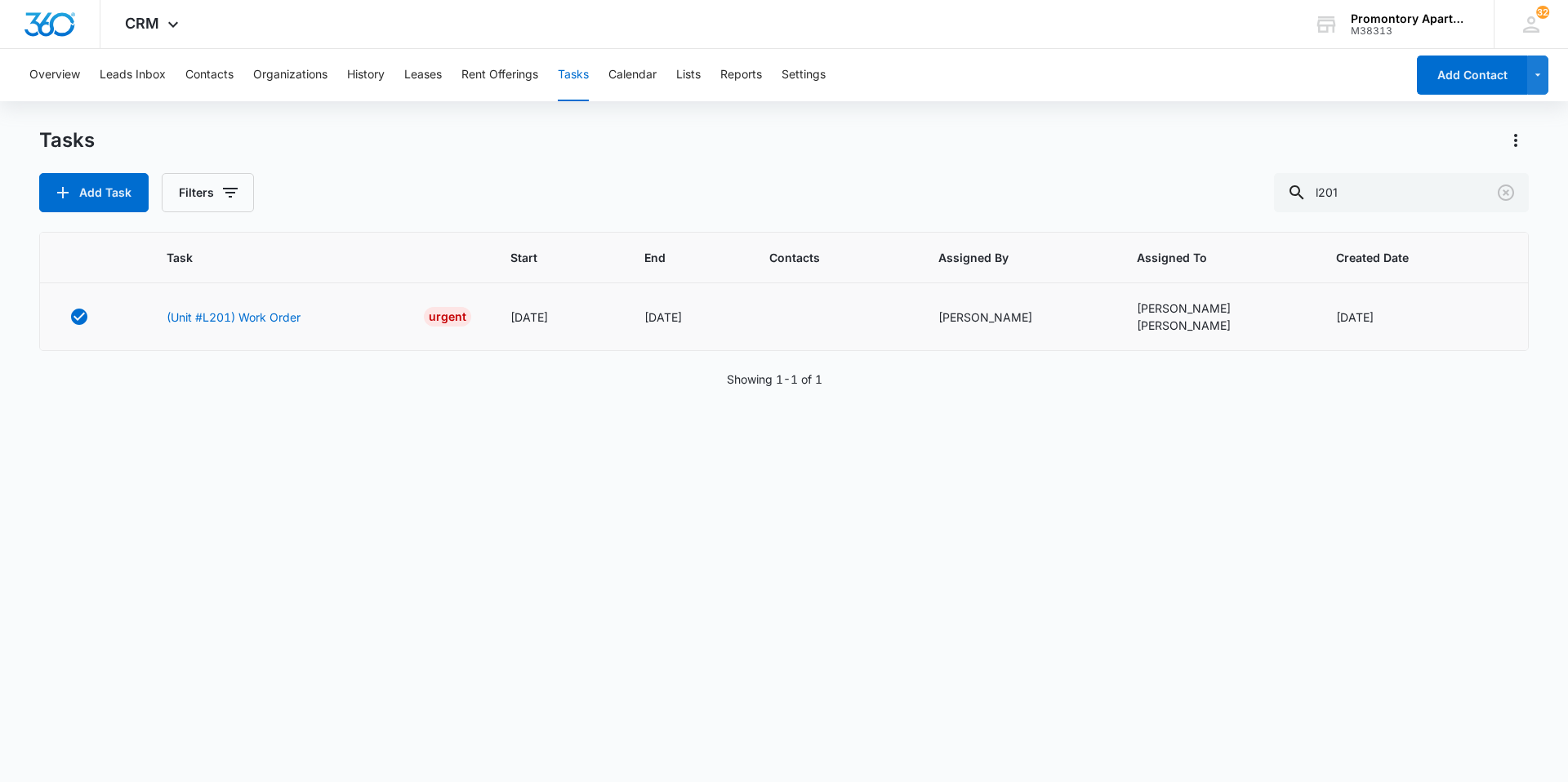
click at [228, 306] on td "(Unit #L201) Work Order Urgent" at bounding box center [318, 317] width 343 height 68
click at [237, 330] on td "(Unit #L201) Work Order Urgent" at bounding box center [318, 317] width 343 height 68
click at [237, 323] on link "(Unit #L201) Work Order" at bounding box center [233, 317] width 134 height 17
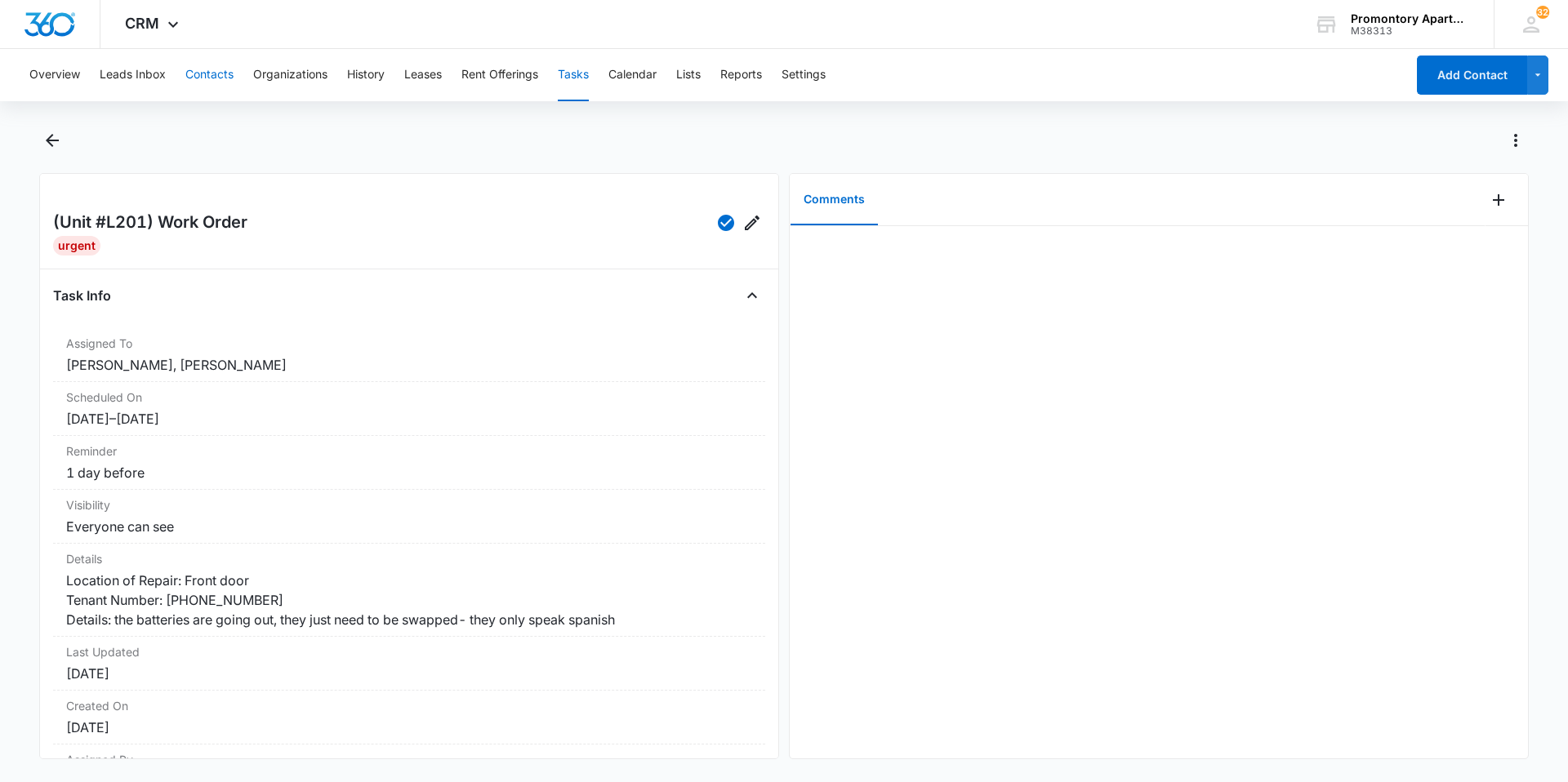
click at [194, 75] on button "Contacts" at bounding box center [209, 75] width 48 height 52
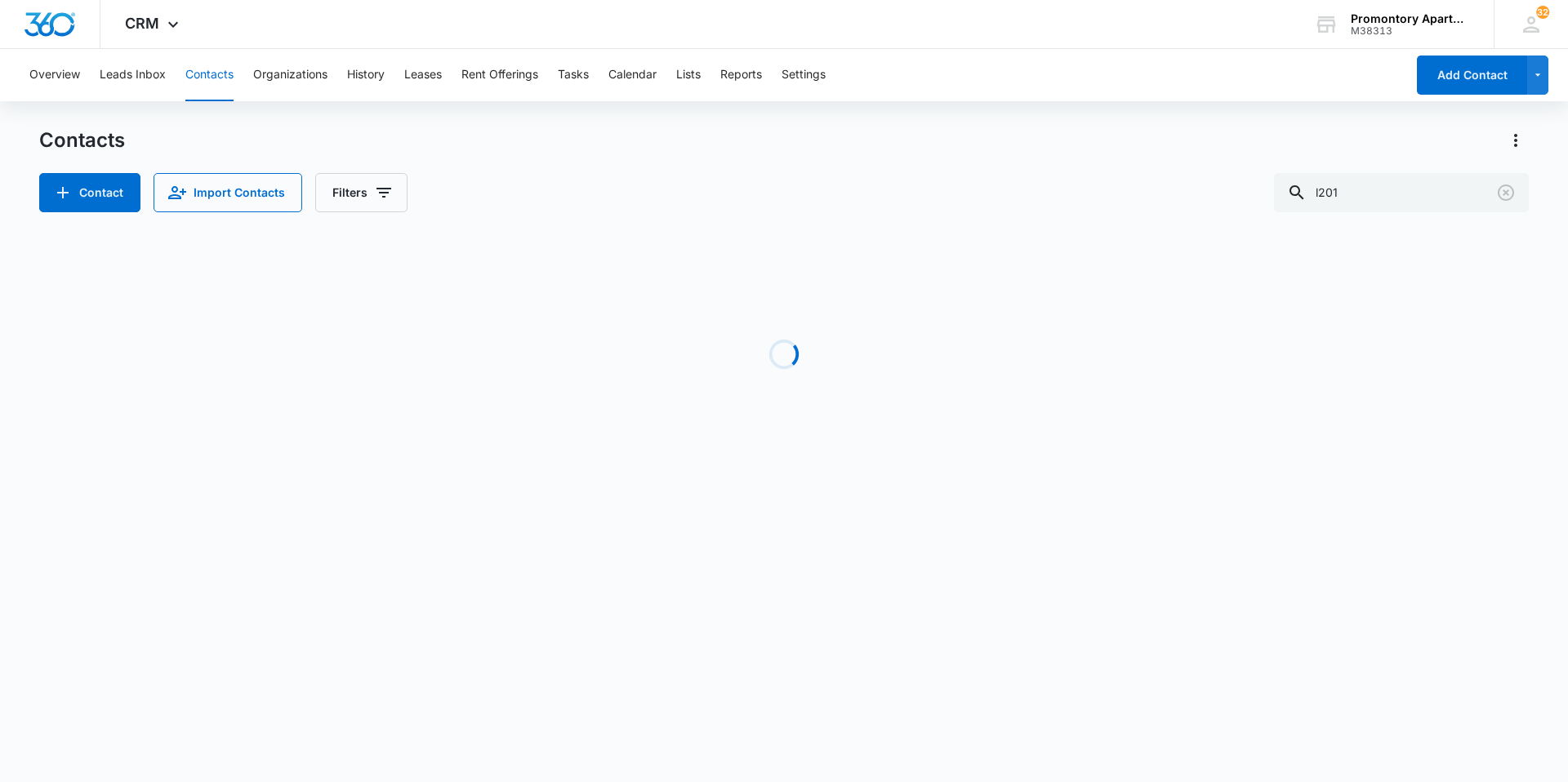
click at [204, 74] on button "Contacts" at bounding box center [209, 75] width 48 height 52
click at [55, 142] on h1 "Contacts" at bounding box center [82, 140] width 86 height 25
click at [318, 141] on div "Contacts" at bounding box center [784, 141] width 1489 height 27
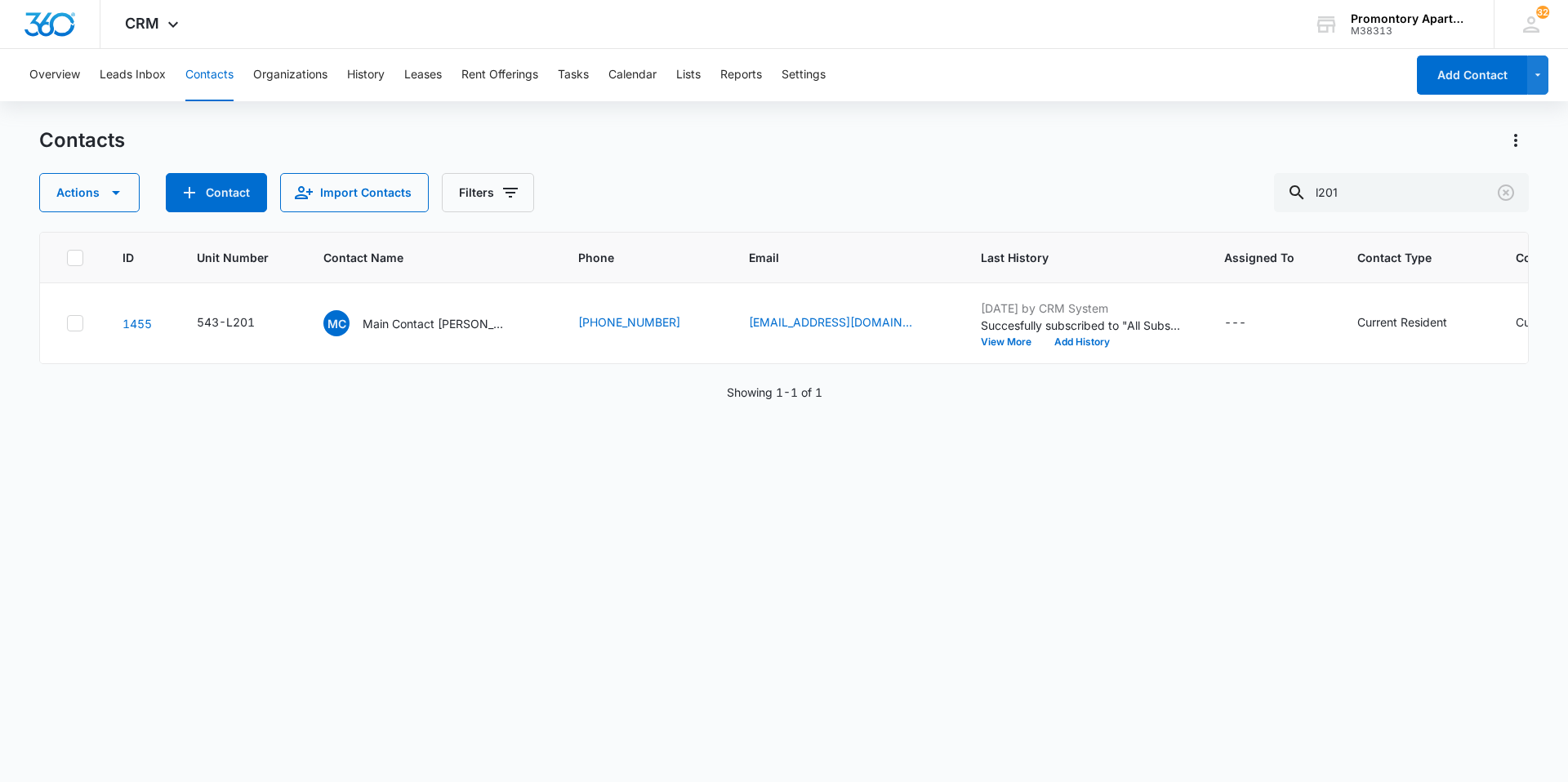
click at [594, 63] on div "Overview Leads Inbox Contacts Organizations History Leases Rent Offerings Tasks…" at bounding box center [712, 75] width 1386 height 52
click at [586, 71] on button "Tasks" at bounding box center [573, 75] width 31 height 52
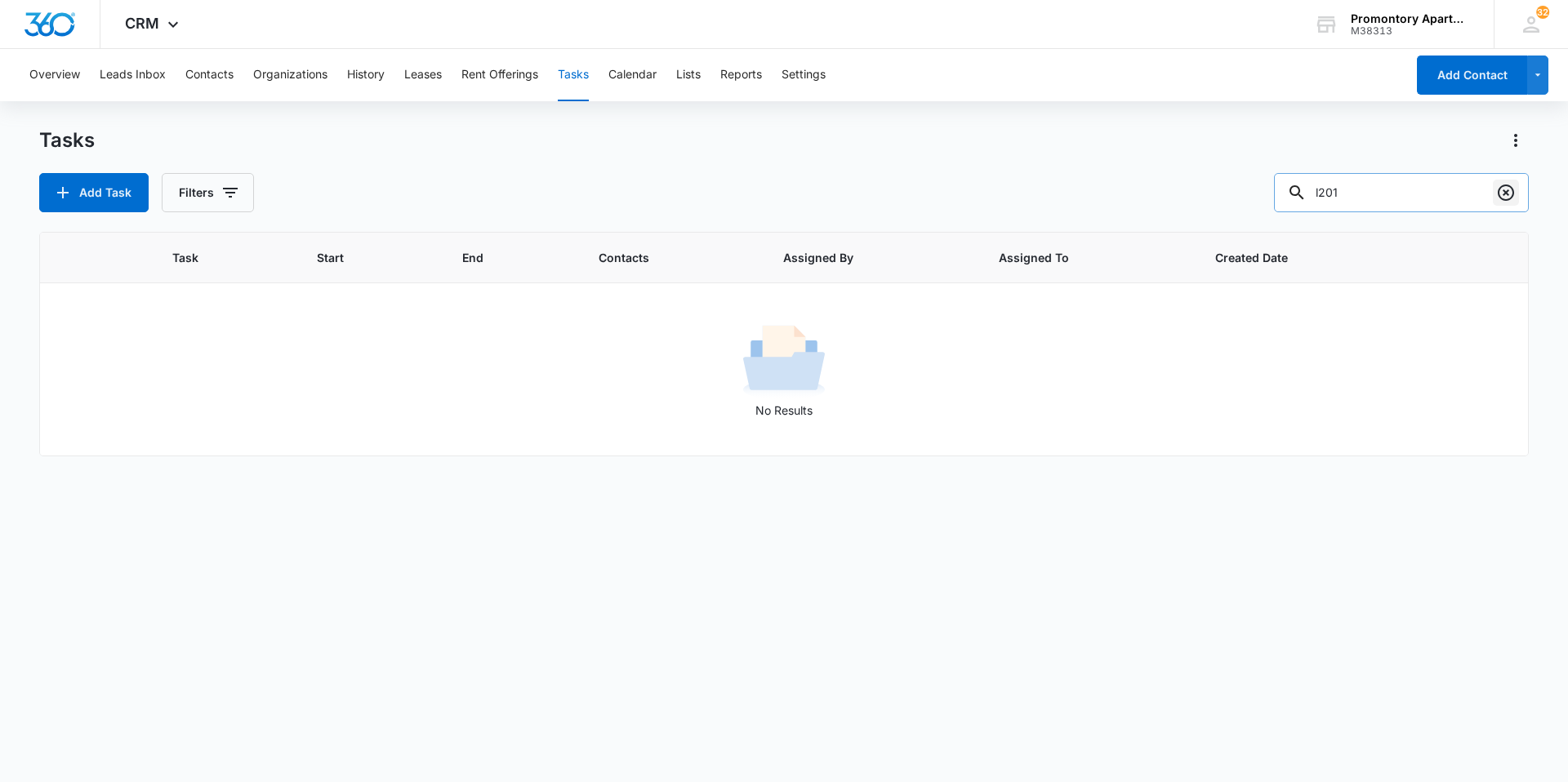
click at [1504, 185] on icon "Clear" at bounding box center [1506, 193] width 20 height 20
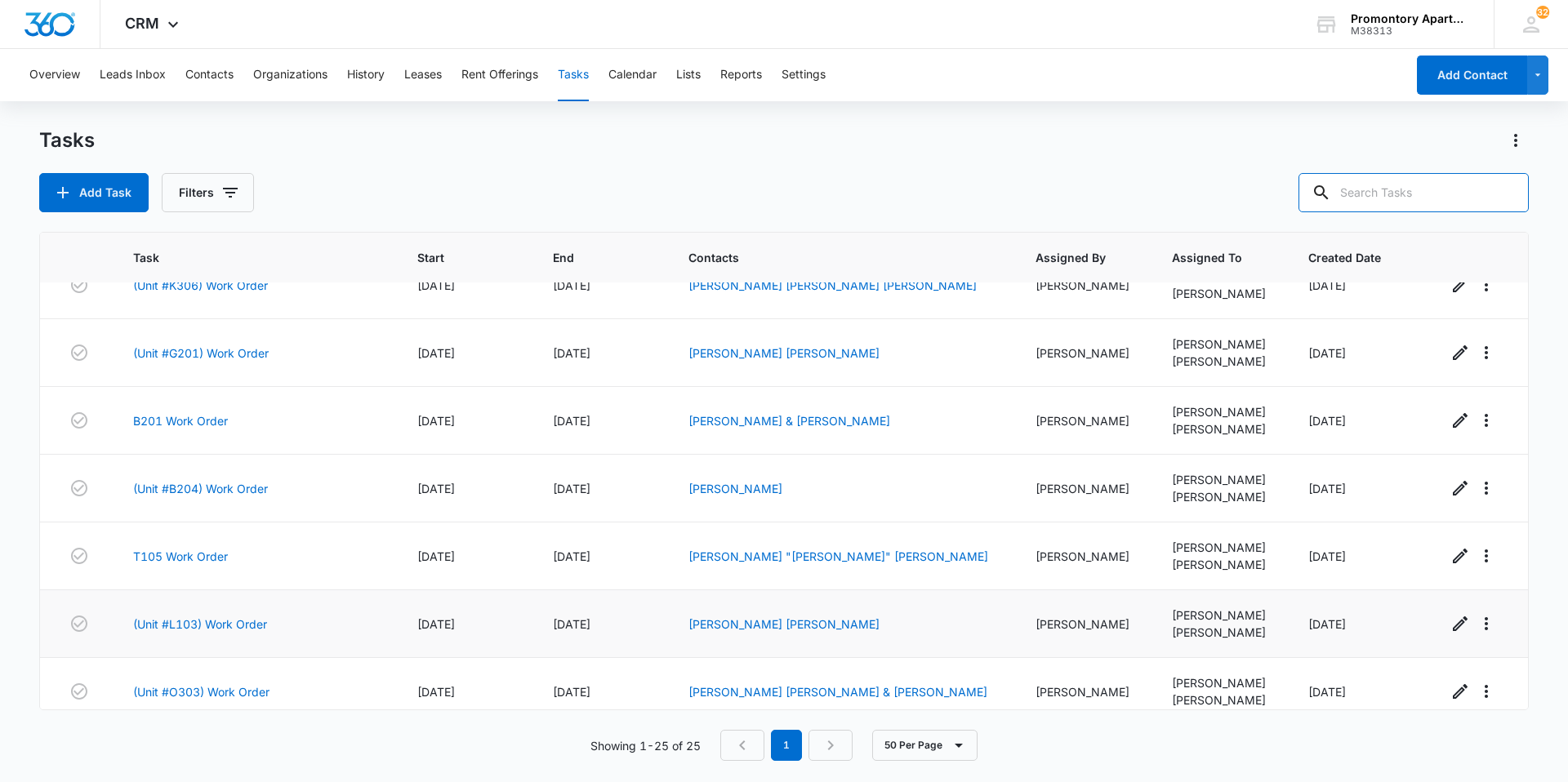
scroll to position [1186, 0]
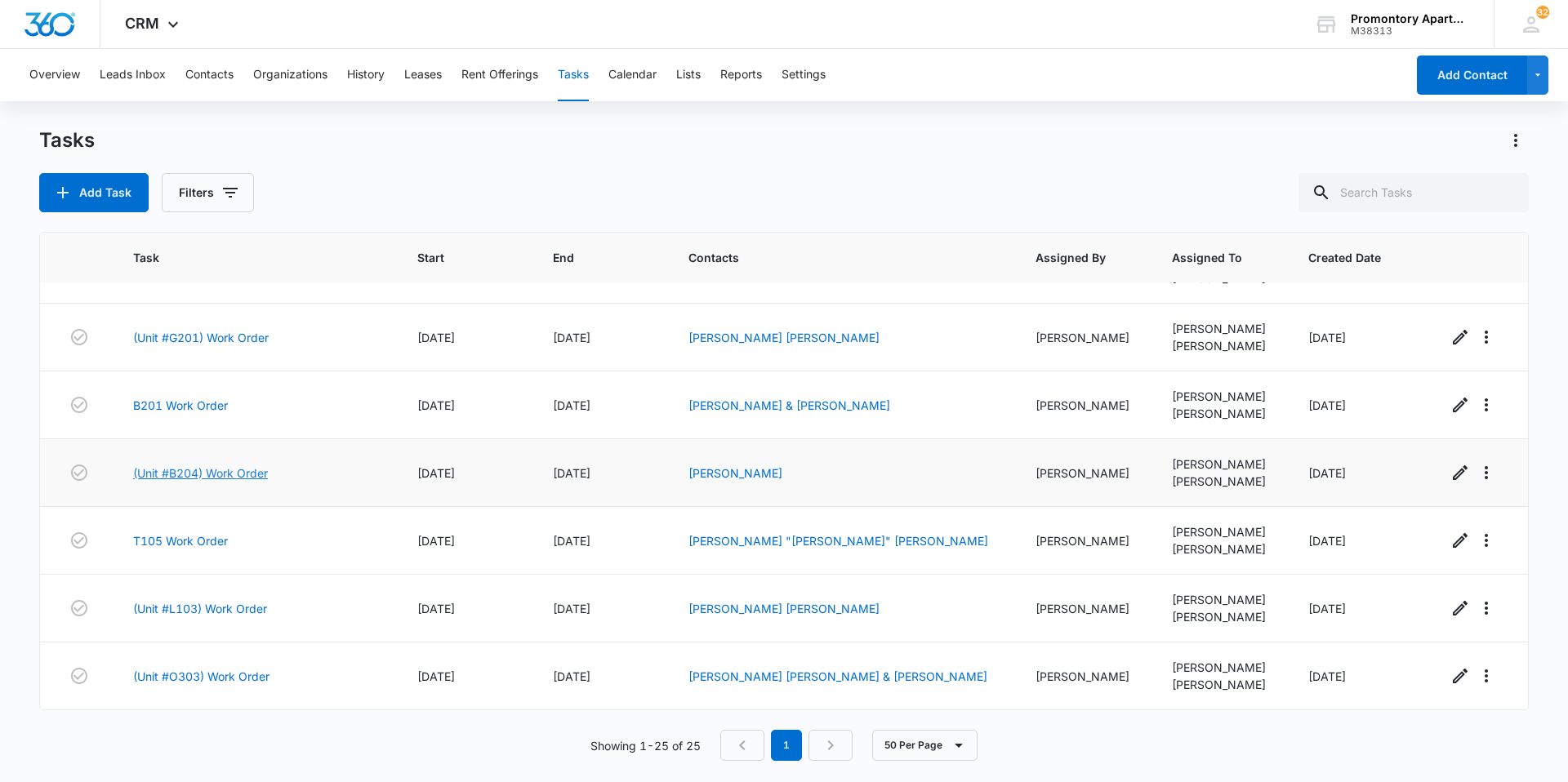
click at [159, 469] on link "(Unit #B204) Work Order" at bounding box center [200, 472] width 135 height 17
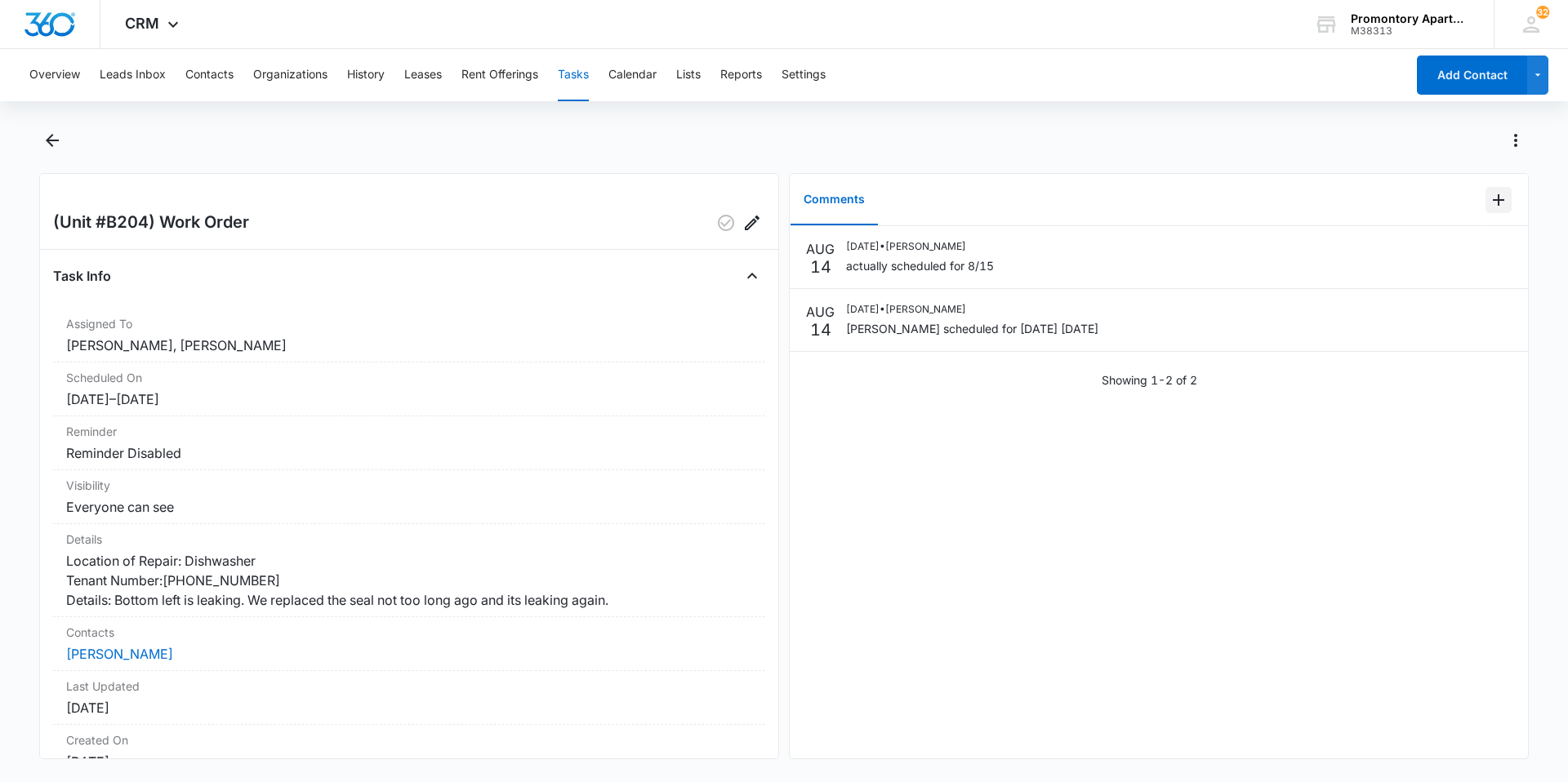
click at [1489, 201] on icon "Add Comment" at bounding box center [1499, 200] width 20 height 20
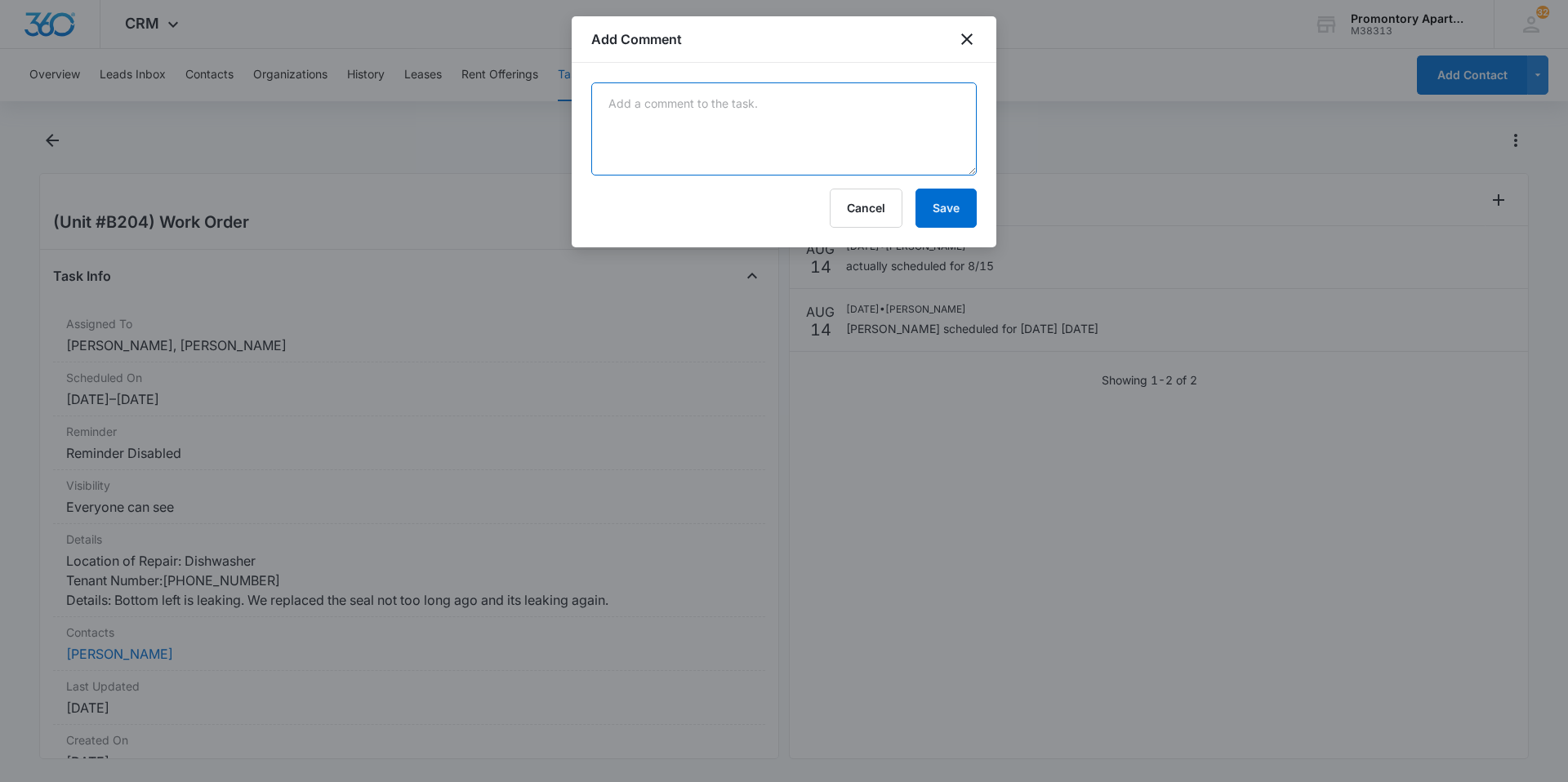
click at [788, 108] on textarea at bounding box center [784, 129] width 386 height 93
type textarea "[PERSON_NAME] came out, dishwasher was re-leveled"
click at [947, 203] on button "Save" at bounding box center [946, 209] width 61 height 39
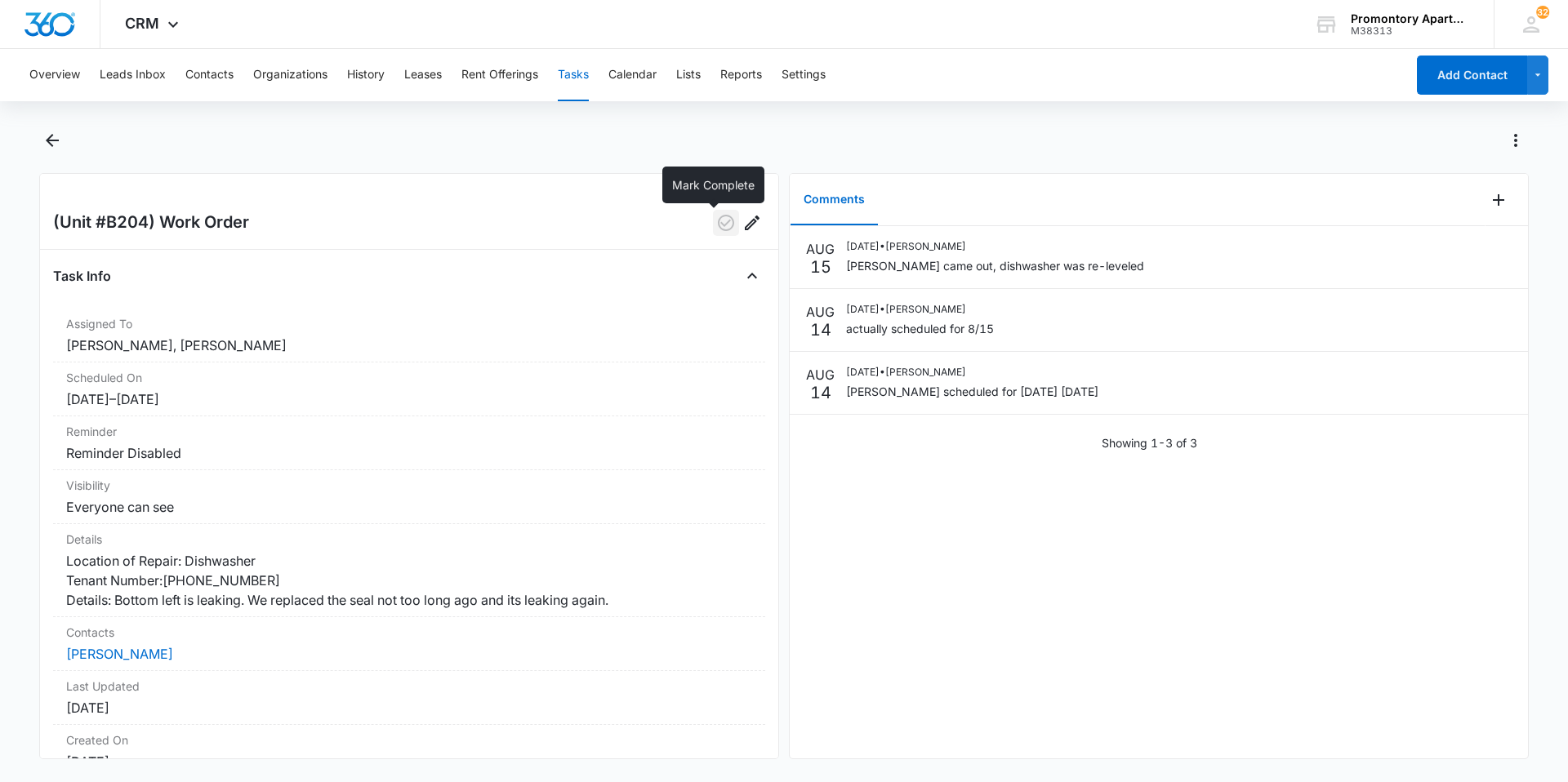
click at [718, 223] on icon "button" at bounding box center [726, 222] width 17 height 17
click at [60, 137] on icon "Back" at bounding box center [52, 141] width 20 height 20
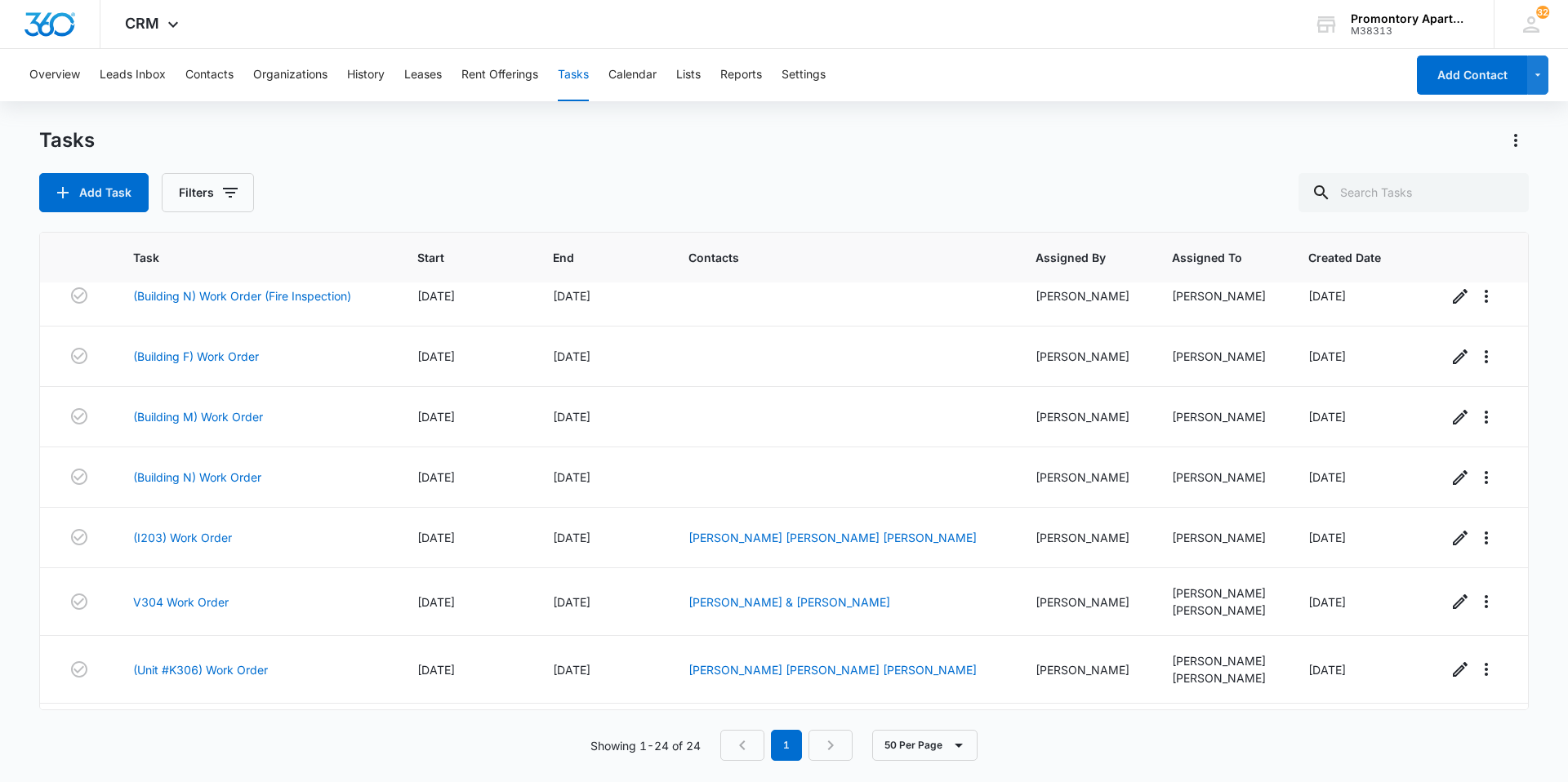
scroll to position [1118, 0]
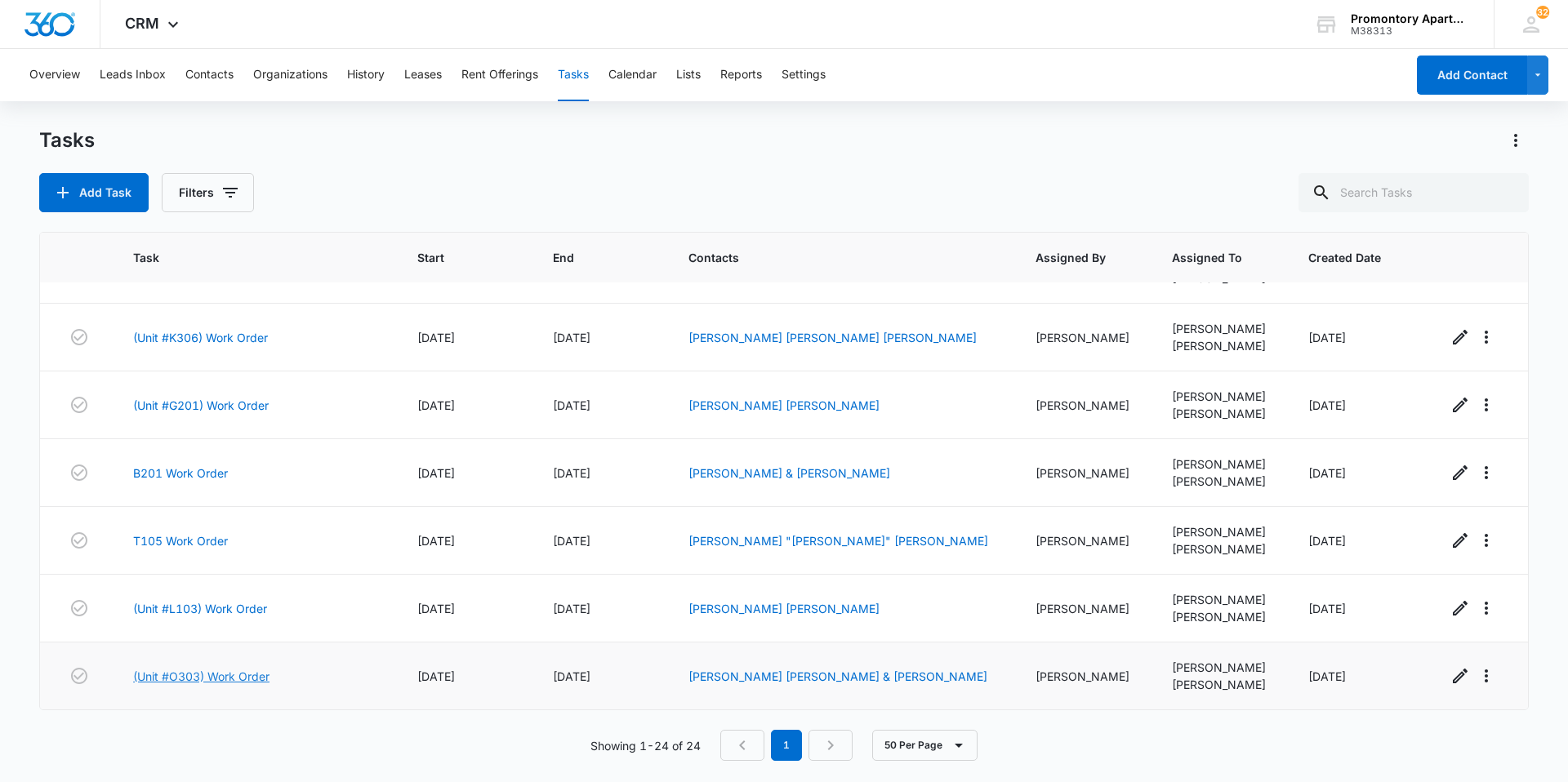
click at [234, 677] on link "(Unit #O303) Work Order" at bounding box center [201, 676] width 137 height 17
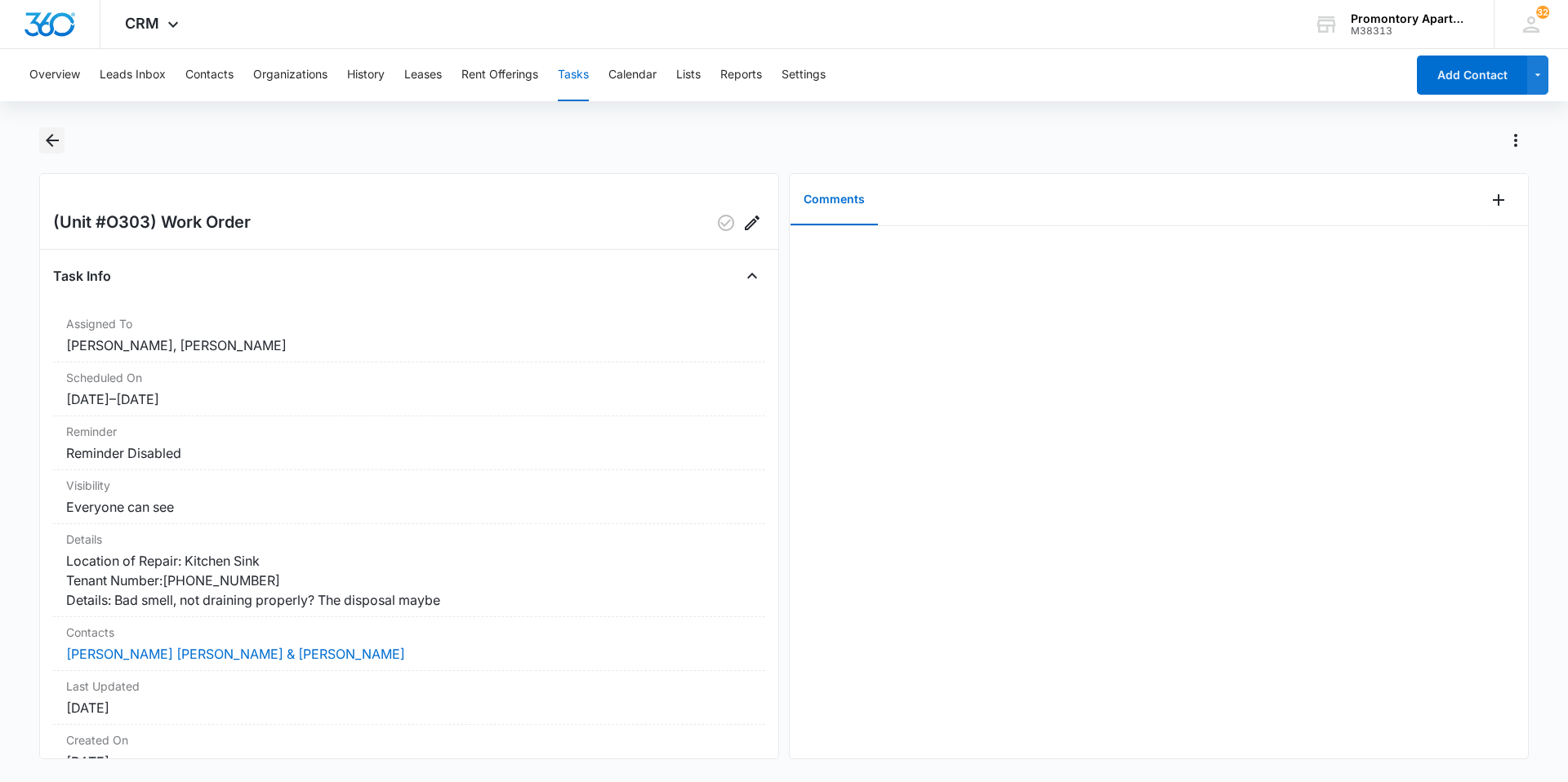
click at [52, 138] on icon "Back" at bounding box center [52, 141] width 20 height 20
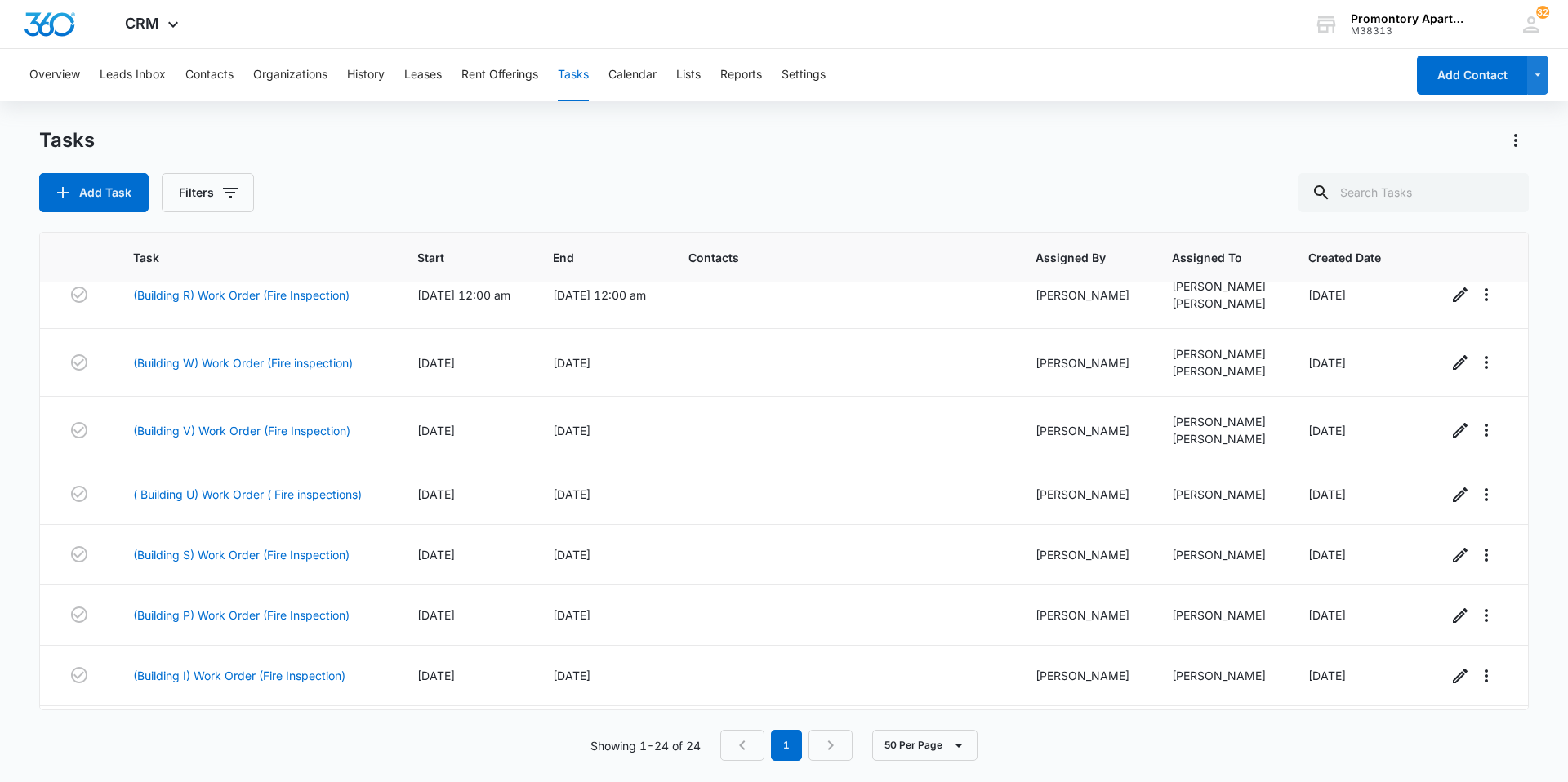
scroll to position [220, 0]
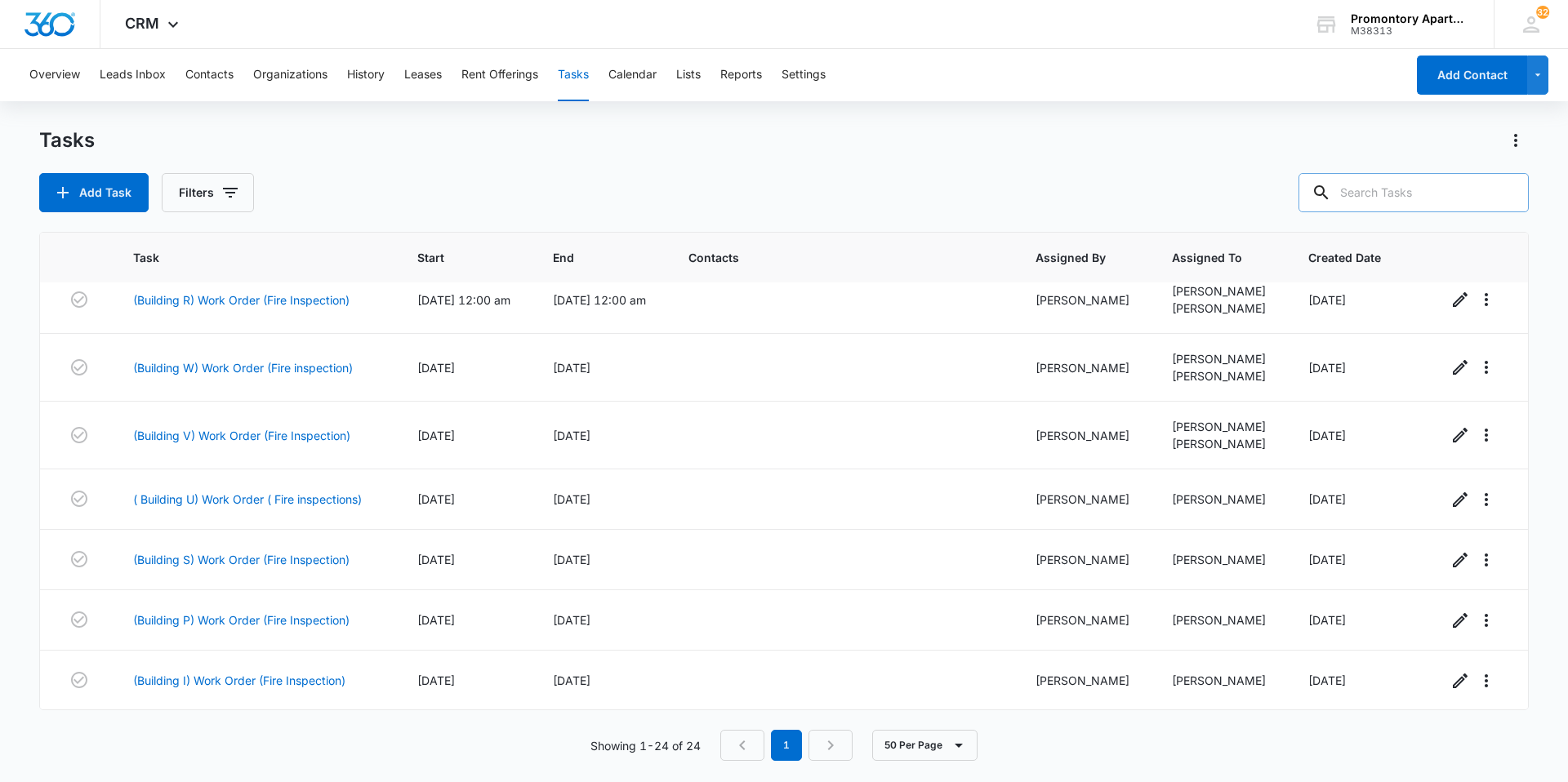
click at [1422, 200] on input "text" at bounding box center [1414, 193] width 230 height 39
type input "u105"
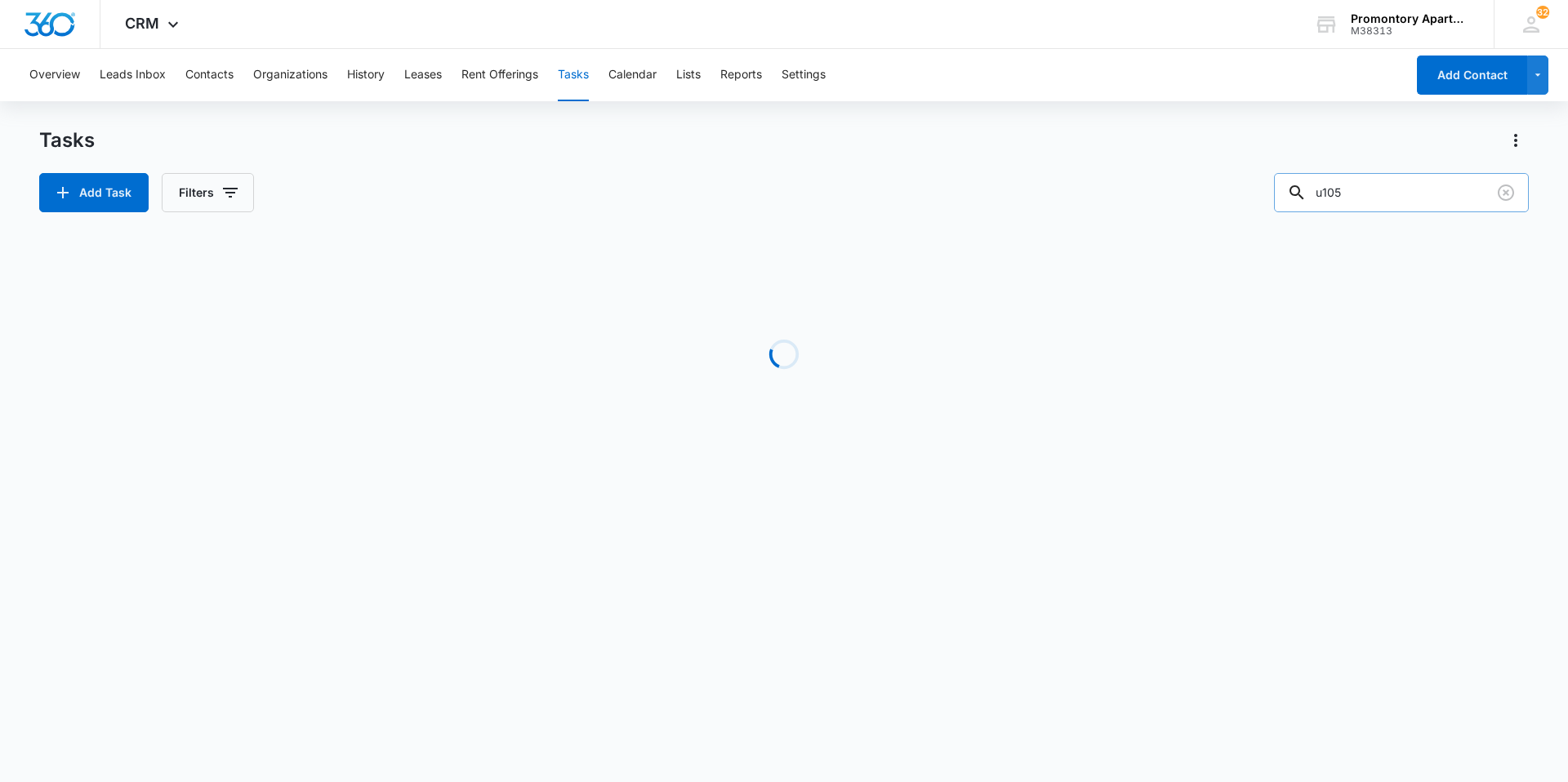
scroll to position [0, 0]
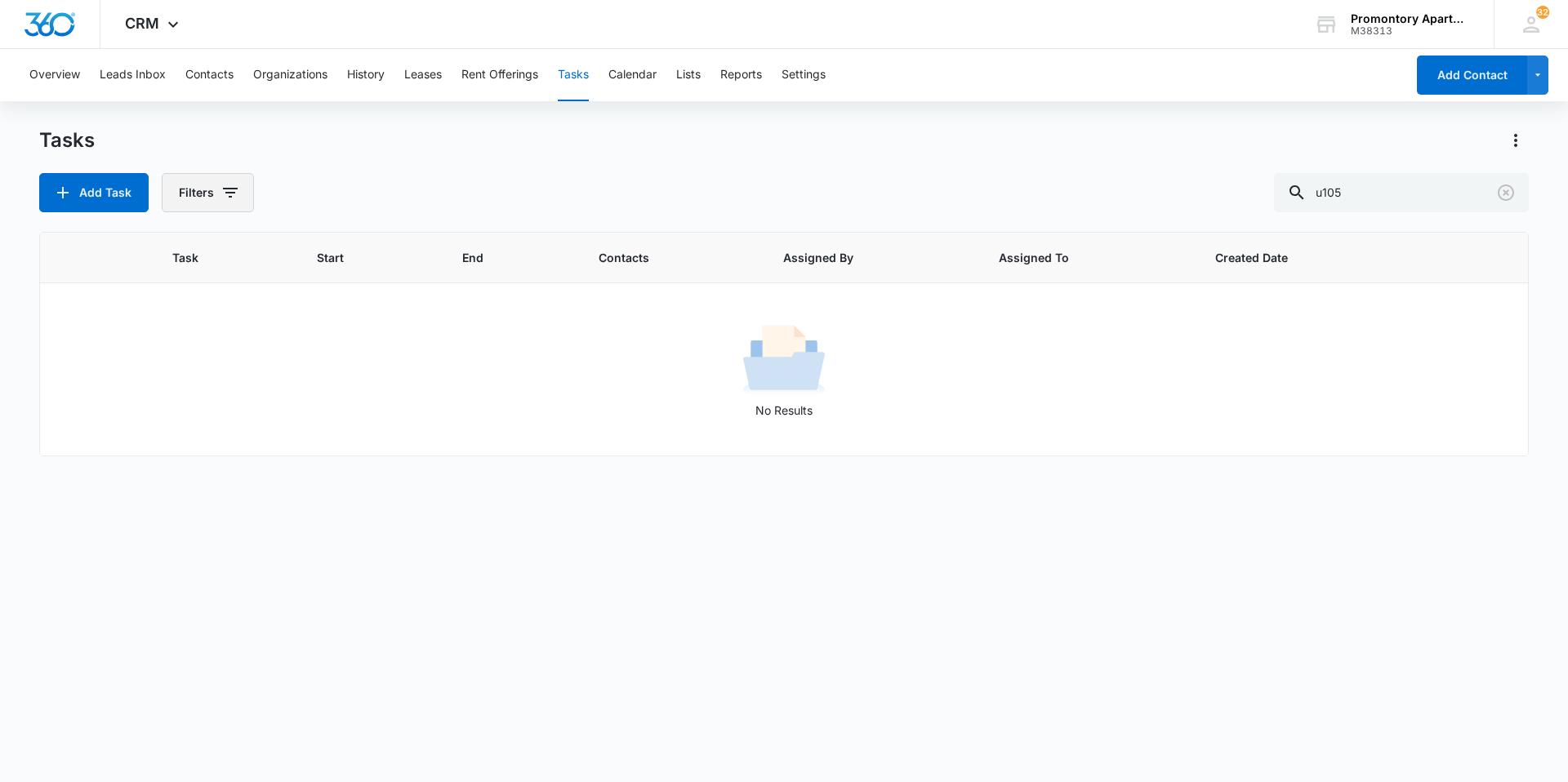
click at [208, 185] on button "Filters" at bounding box center [208, 193] width 92 height 39
click at [232, 391] on label "Complete" at bounding box center [274, 388] width 188 height 17
click at [182, 389] on input "Complete" at bounding box center [181, 388] width 1 height 1
radio input "false"
radio input "true"
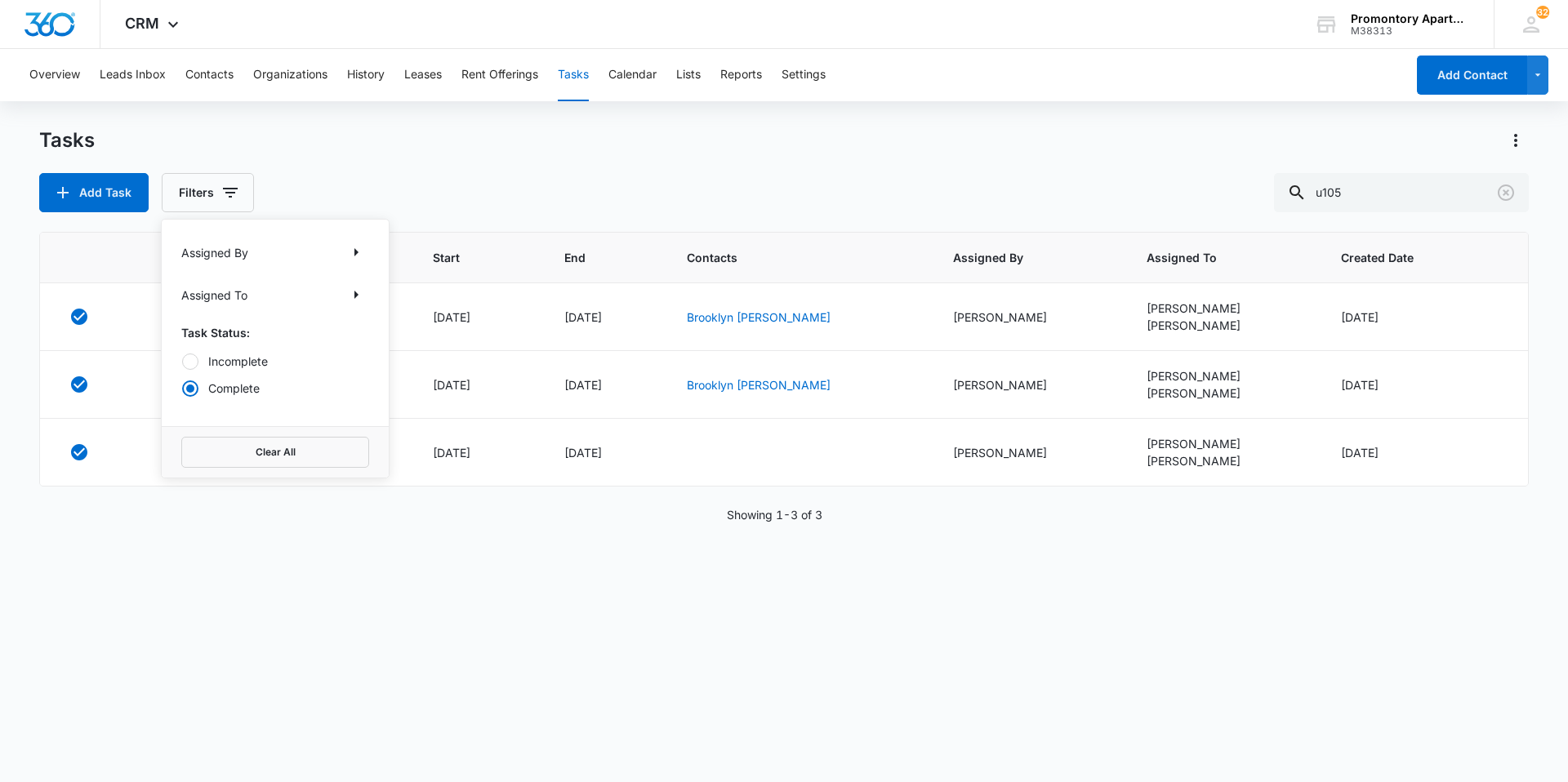
click at [672, 591] on div "Task Start End Contacts Assigned By Assigned To Created Date (Unit #U105) Work …" at bounding box center [784, 497] width 1489 height 529
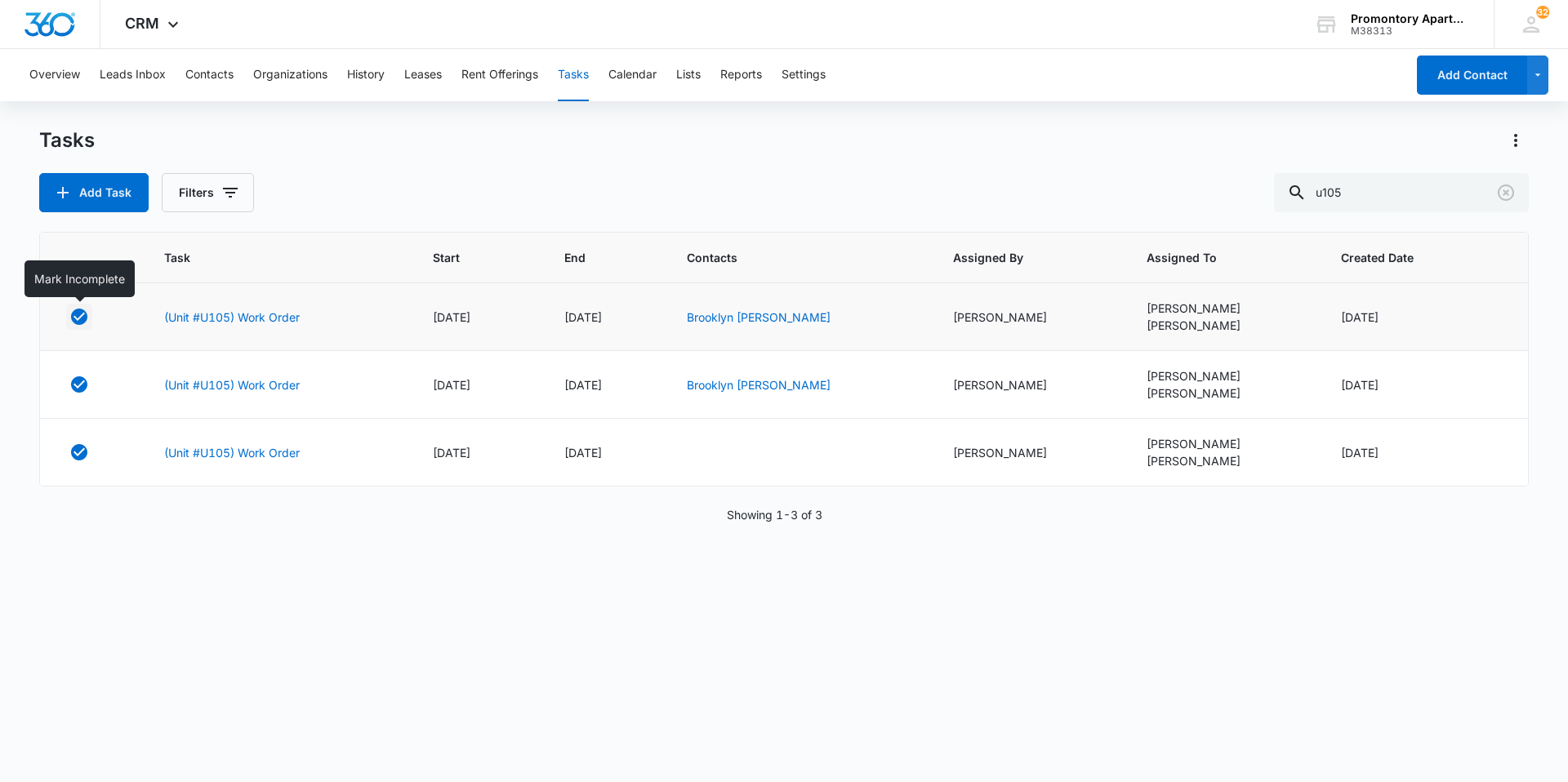
click at [87, 315] on icon "button" at bounding box center [79, 317] width 17 height 17
click at [213, 316] on link "(Unit #U105) Work Order" at bounding box center [232, 317] width 136 height 17
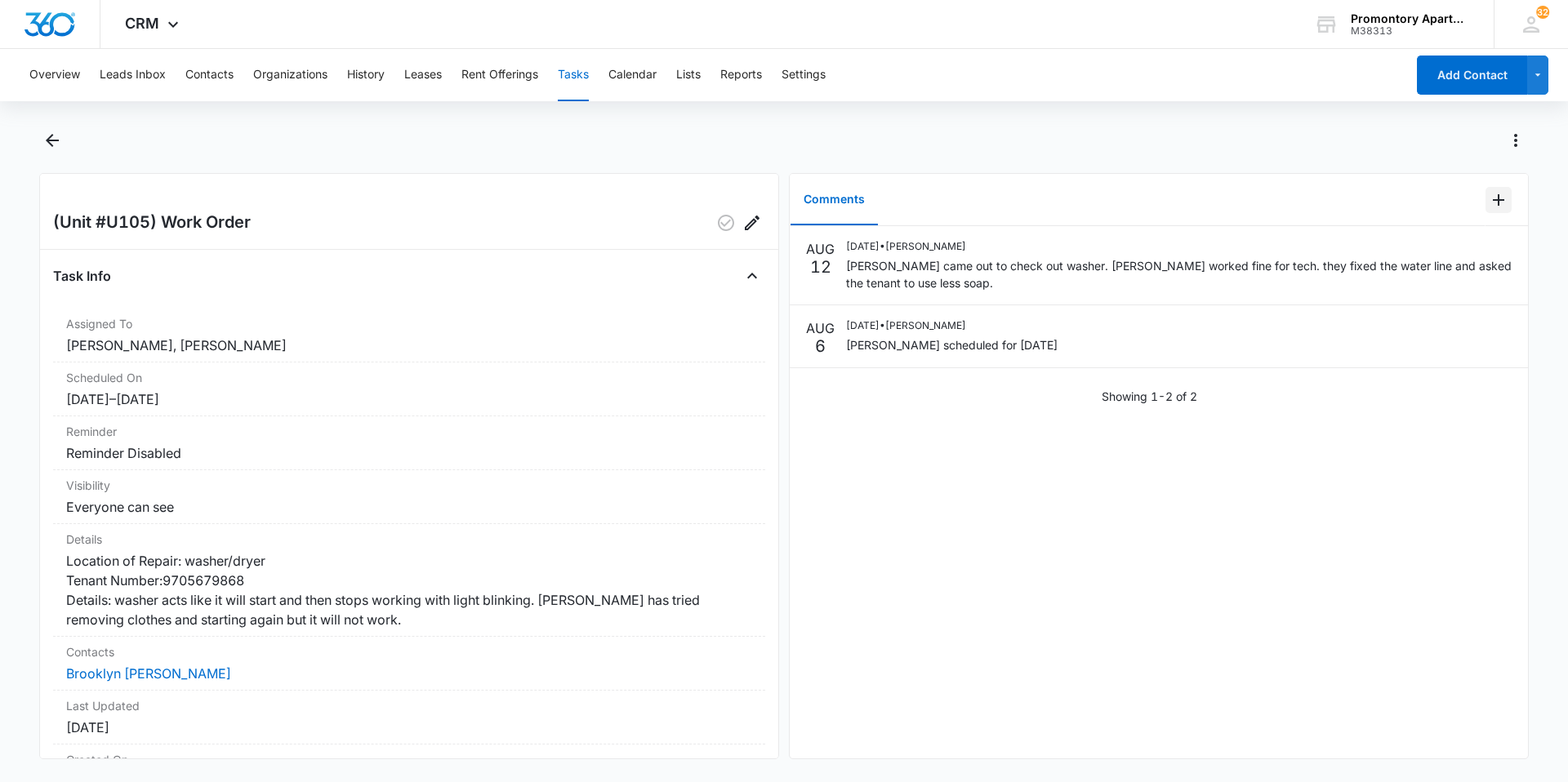
click at [1493, 201] on icon "Add Comment" at bounding box center [1499, 201] width 12 height 12
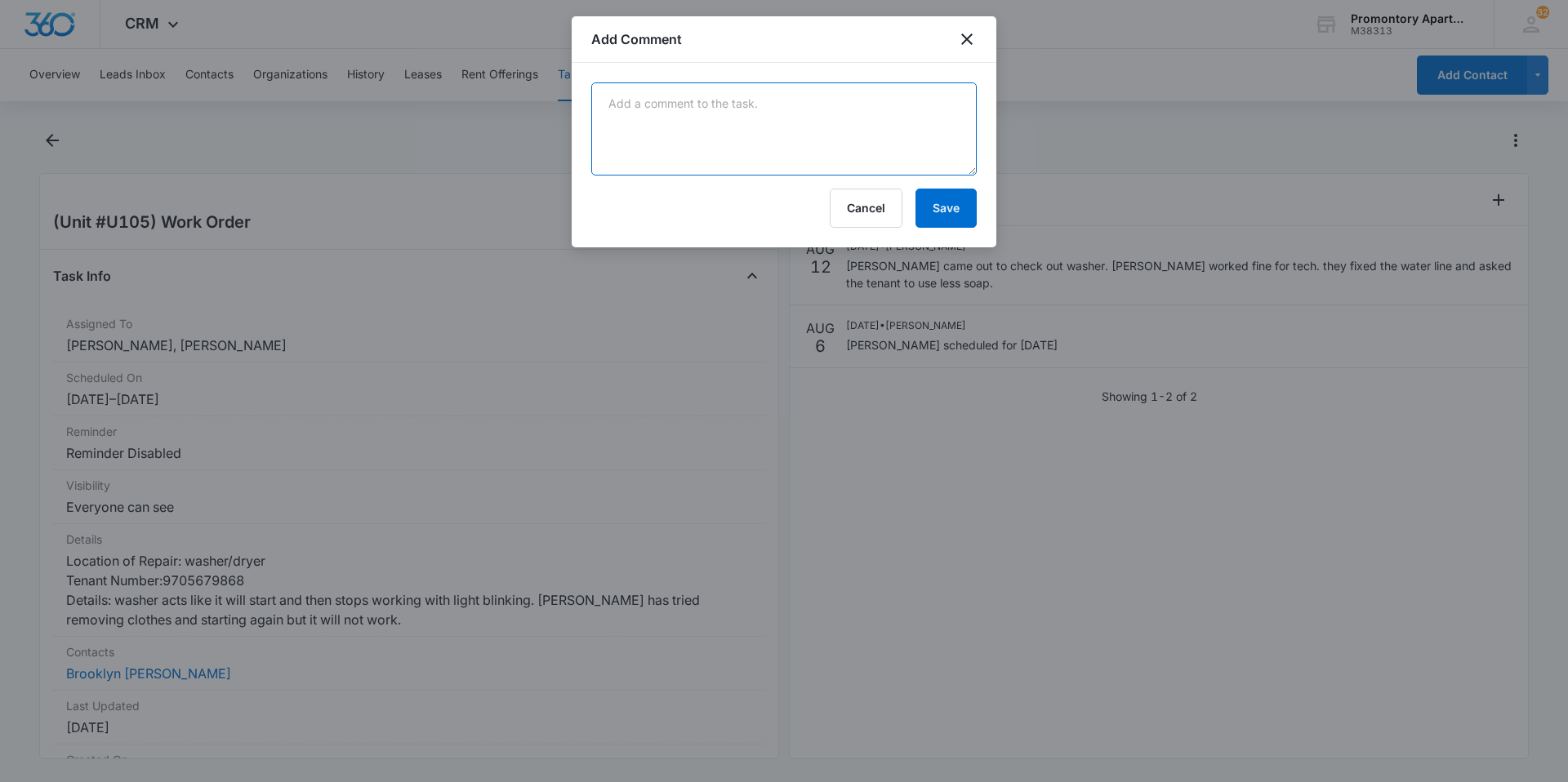
click at [758, 148] on textarea at bounding box center [784, 129] width 386 height 93
type textarea "stopped working again, [PERSON_NAME] came back out [DATE]. They need to order a…"
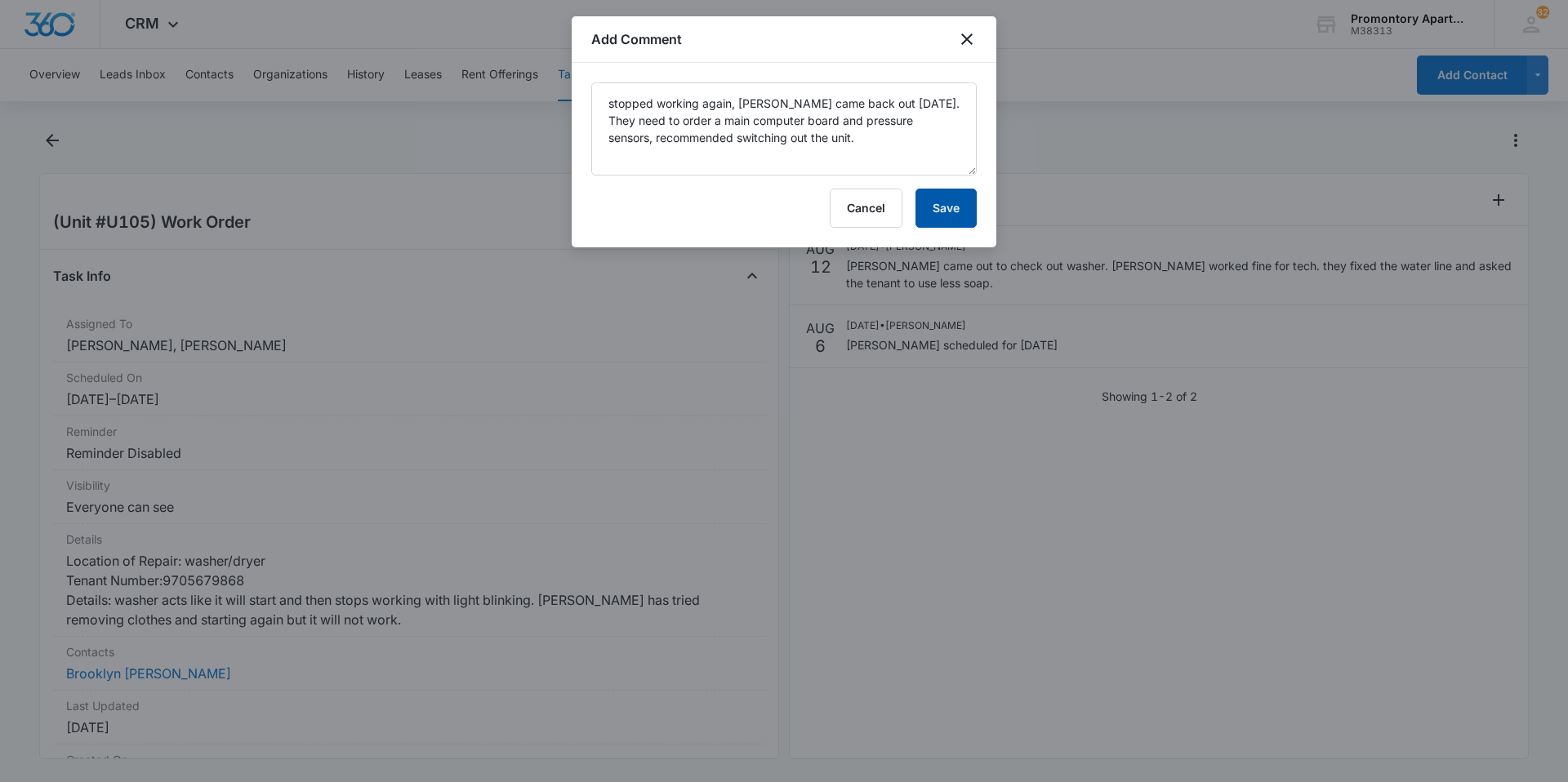
click at [955, 216] on button "Save" at bounding box center [946, 209] width 61 height 39
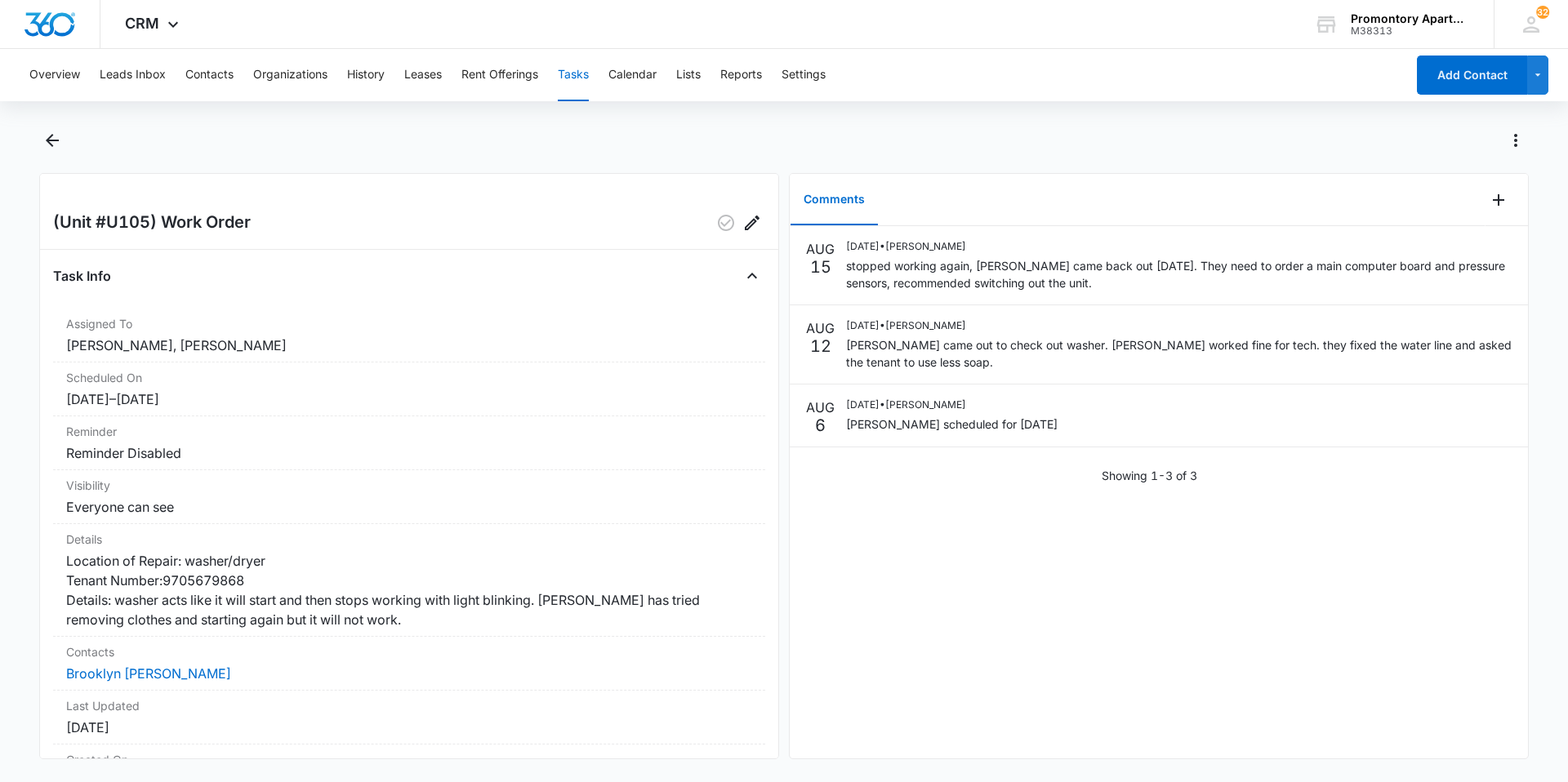
click at [573, 70] on button "Tasks" at bounding box center [573, 75] width 31 height 52
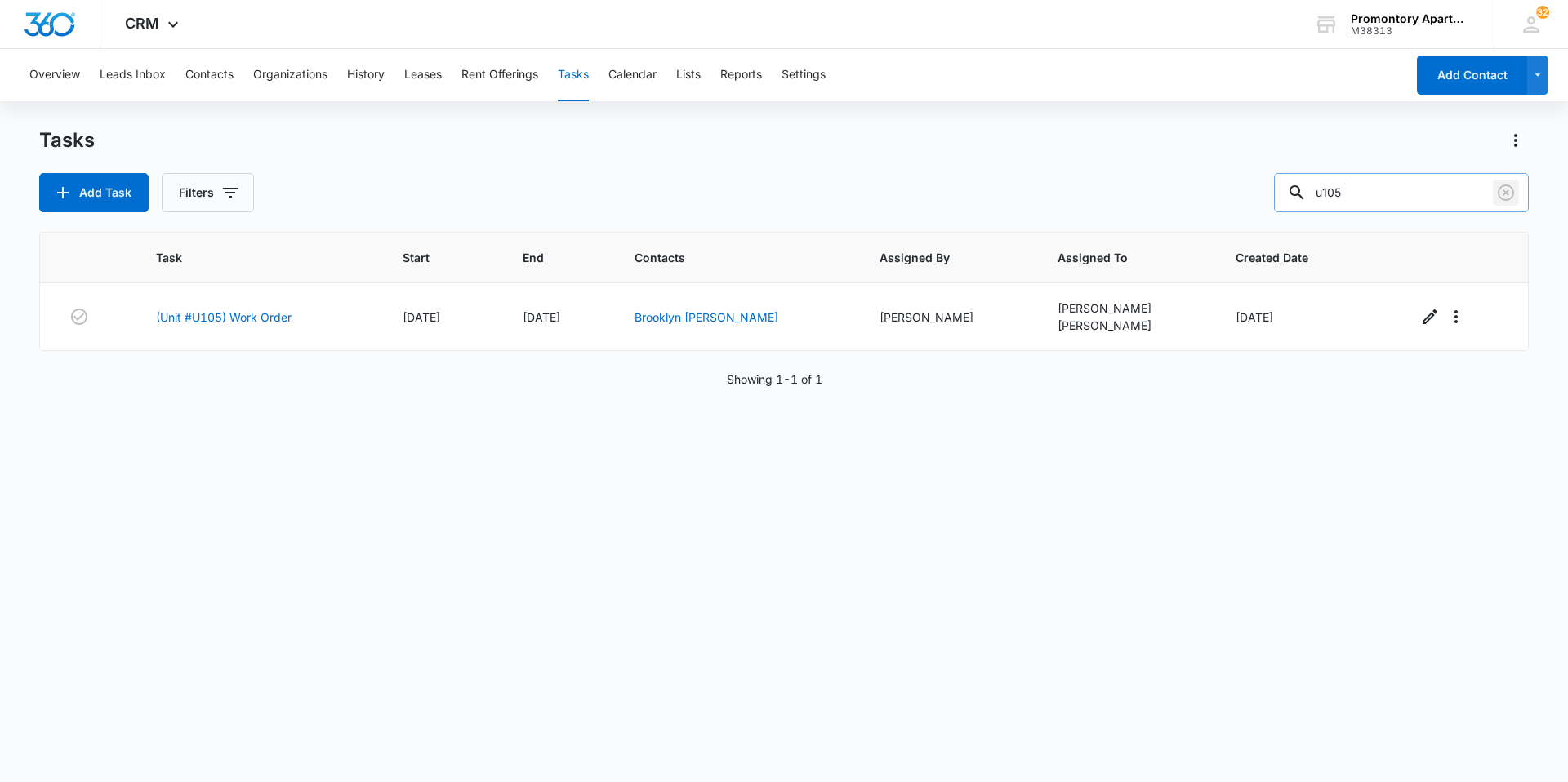
click at [1499, 194] on icon "Clear" at bounding box center [1506, 193] width 17 height 17
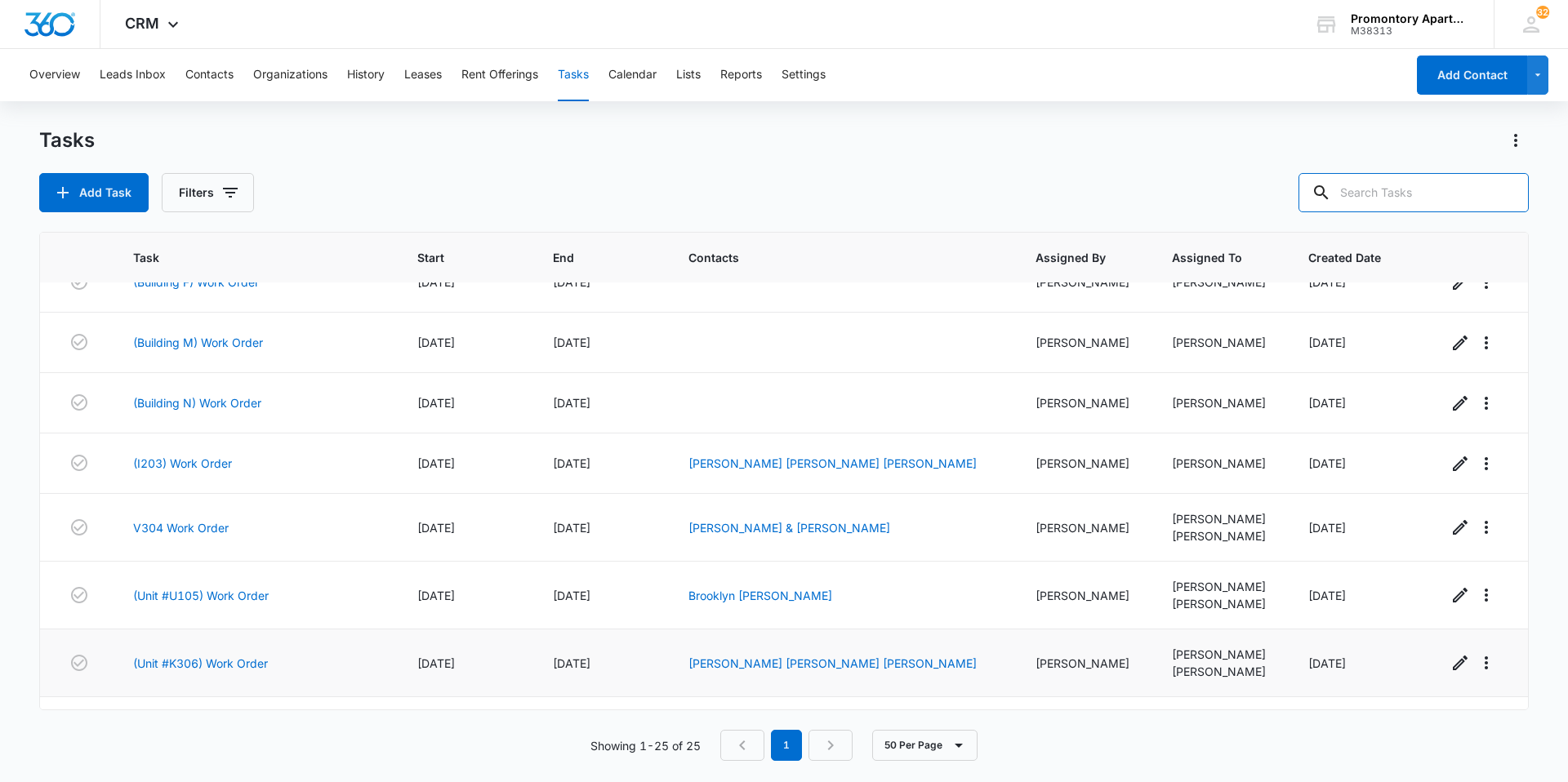
scroll to position [860, 0]
drag, startPoint x: 386, startPoint y: 197, endPoint x: 271, endPoint y: 301, distance: 155.1
click at [271, 301] on div "Tasks Add Task Filters Task Start End Contacts Assigned By Assigned To Created …" at bounding box center [784, 454] width 1489 height 653
drag, startPoint x: 271, startPoint y: 301, endPoint x: 471, endPoint y: 183, distance: 232.2
click at [470, 183] on div "Add Task Filters" at bounding box center [784, 193] width 1489 height 39
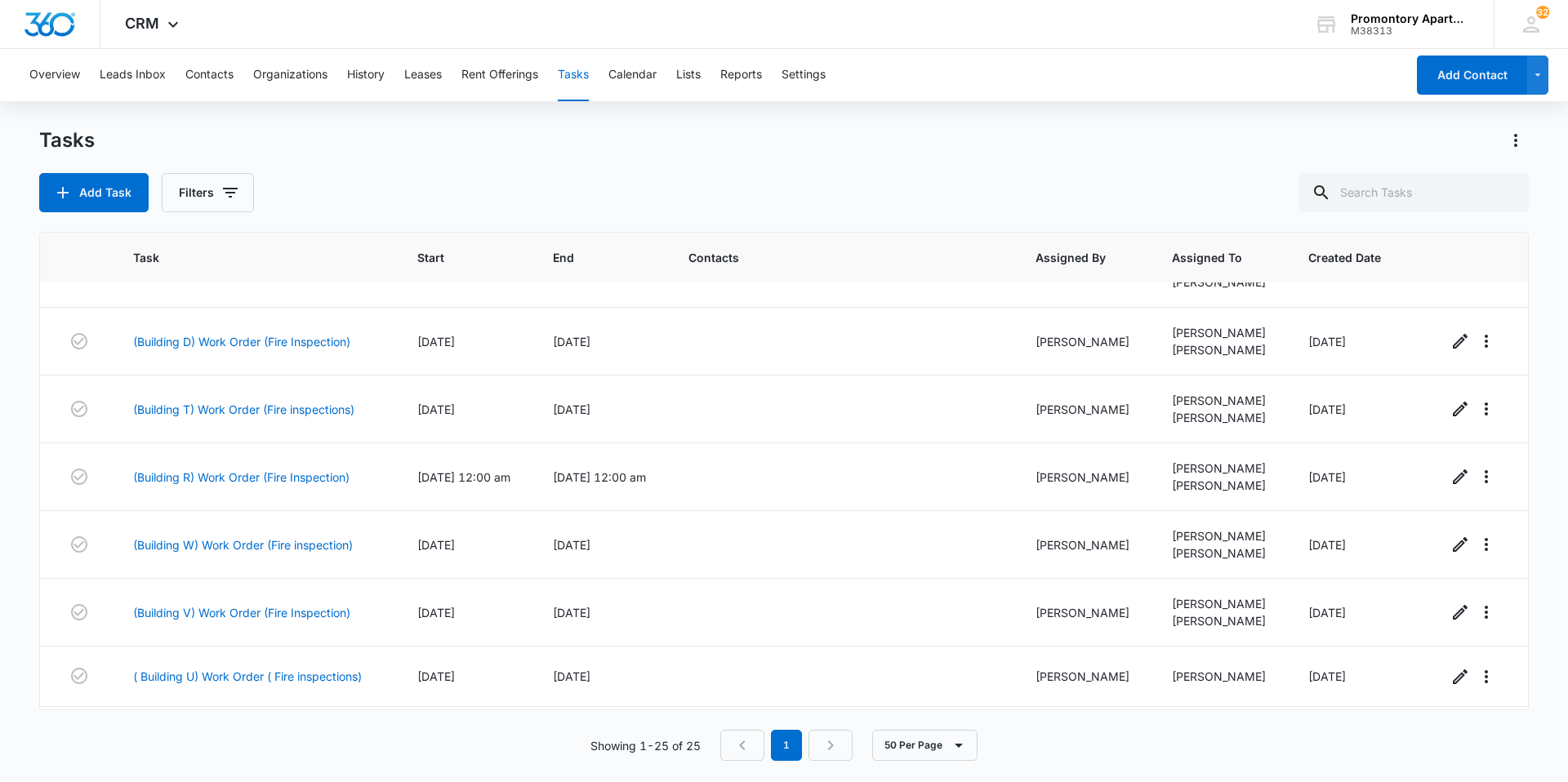
scroll to position [0, 0]
